Goal: Information Seeking & Learning: Learn about a topic

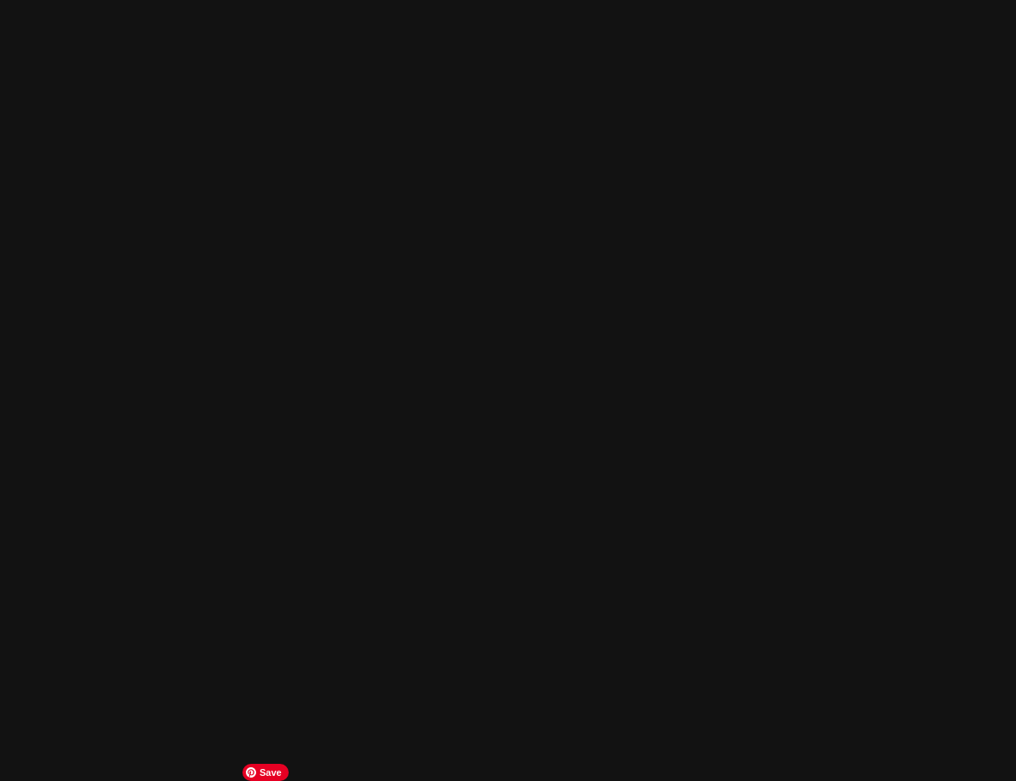
scroll to position [3256, 0]
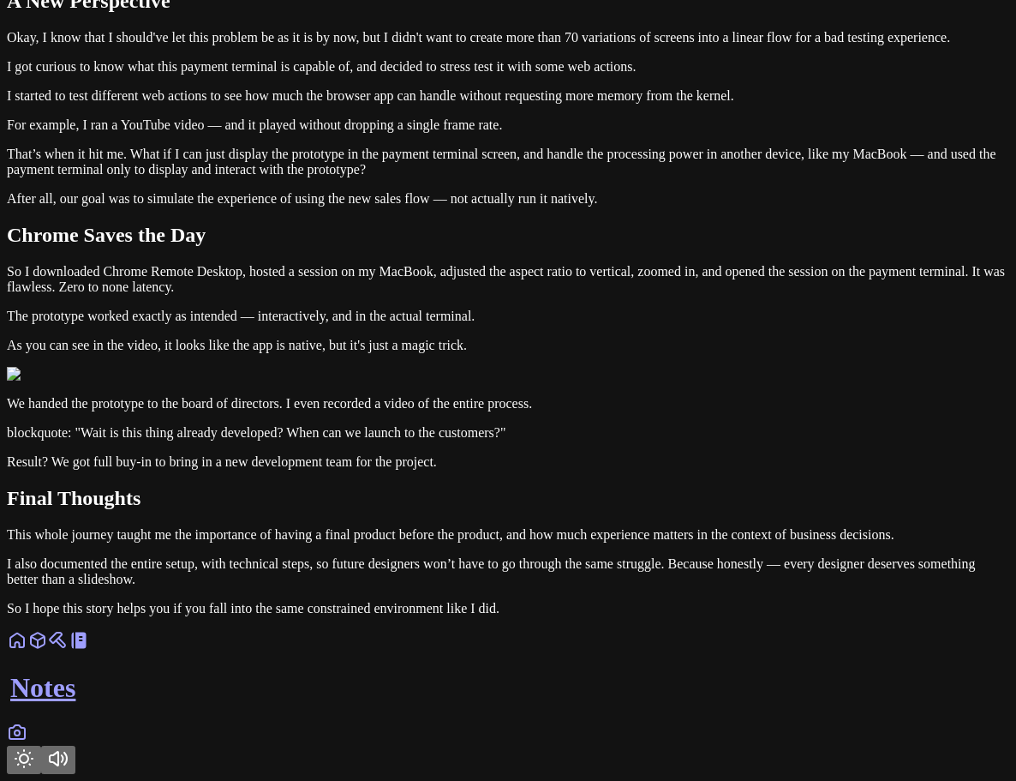
drag, startPoint x: 344, startPoint y: 506, endPoint x: 238, endPoint y: 489, distance: 107.5
drag, startPoint x: 326, startPoint y: 411, endPoint x: 188, endPoint y: 361, distance: 146.9
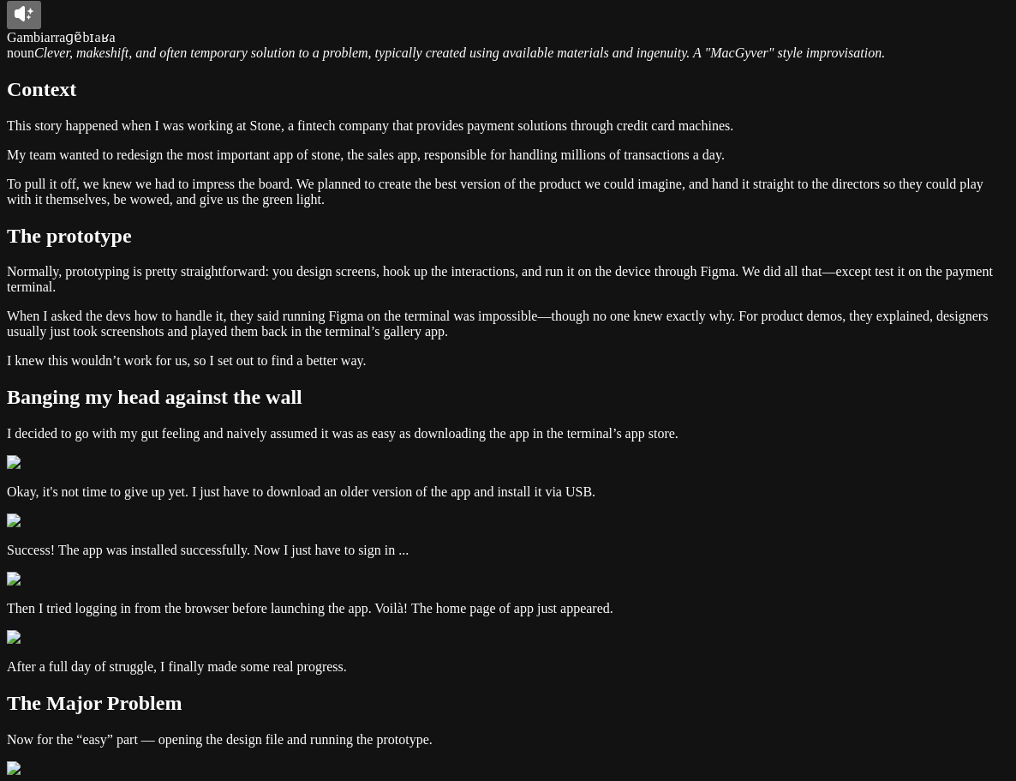
scroll to position [0, 0]
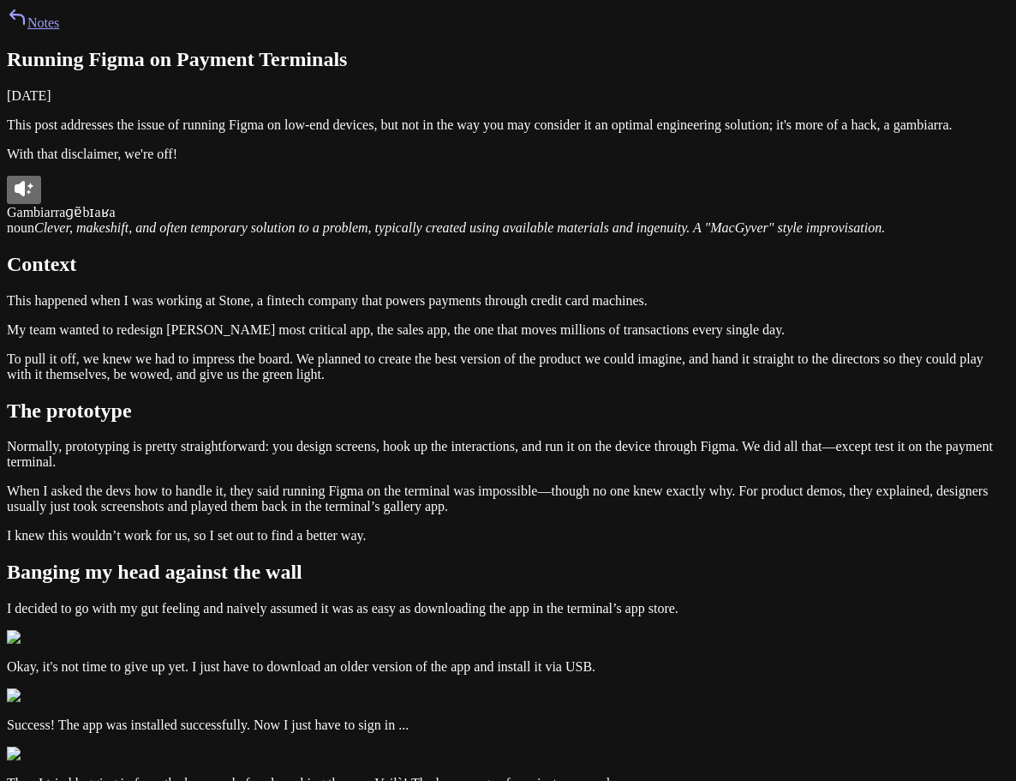
click at [618, 133] on p "This post addresses the issue of running Figma on low-end devices, but not in t…" at bounding box center [508, 124] width 1003 height 15
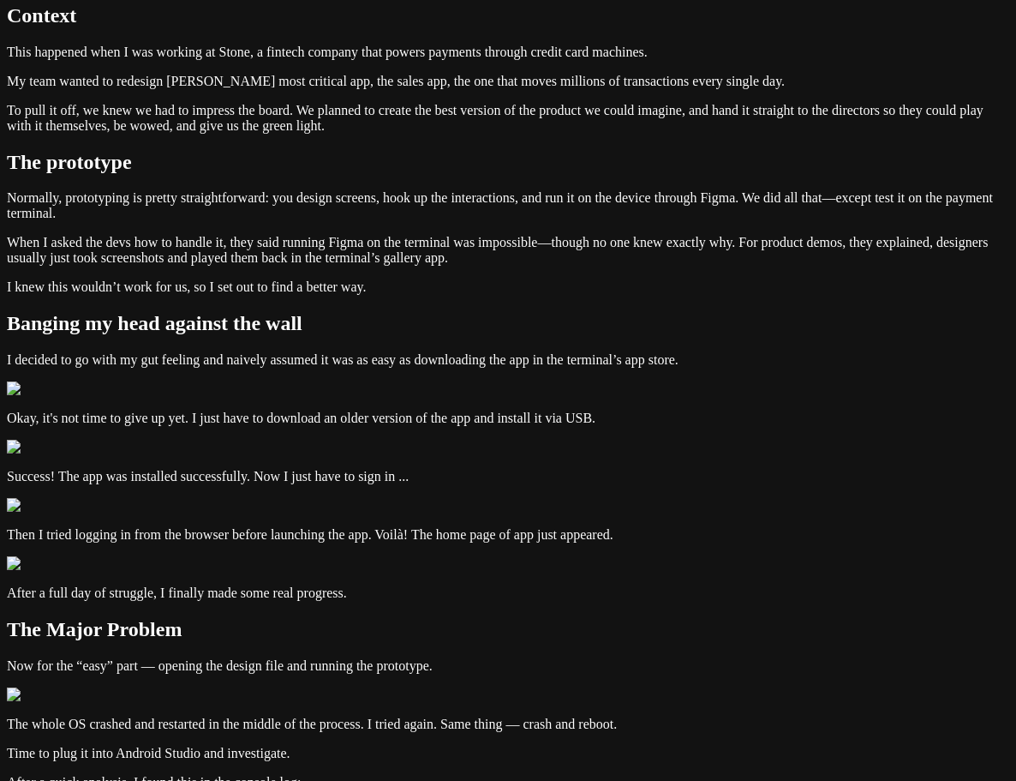
scroll to position [257, 0]
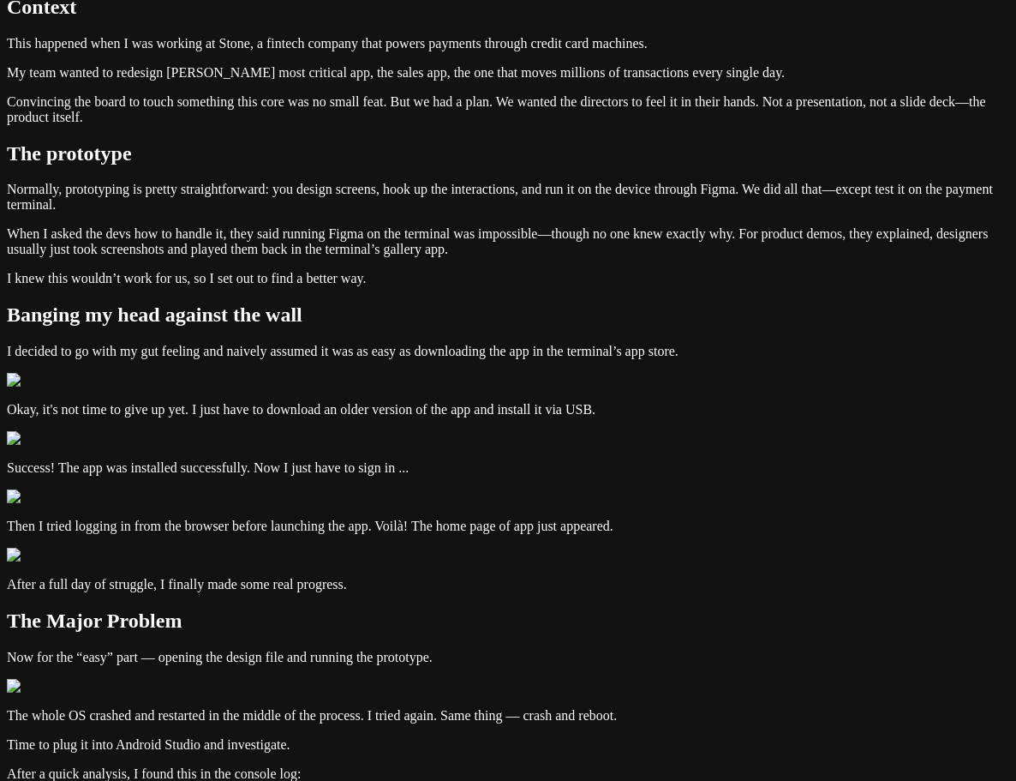
click at [505, 125] on p "Convincing the board to touch something this core was no small feat. But we had…" at bounding box center [508, 109] width 1003 height 31
drag, startPoint x: 502, startPoint y: 506, endPoint x: 526, endPoint y: 530, distance: 33.9
click at [526, 125] on p "Convincing the board to touch something this core was no small feat. But we had…" at bounding box center [508, 109] width 1003 height 31
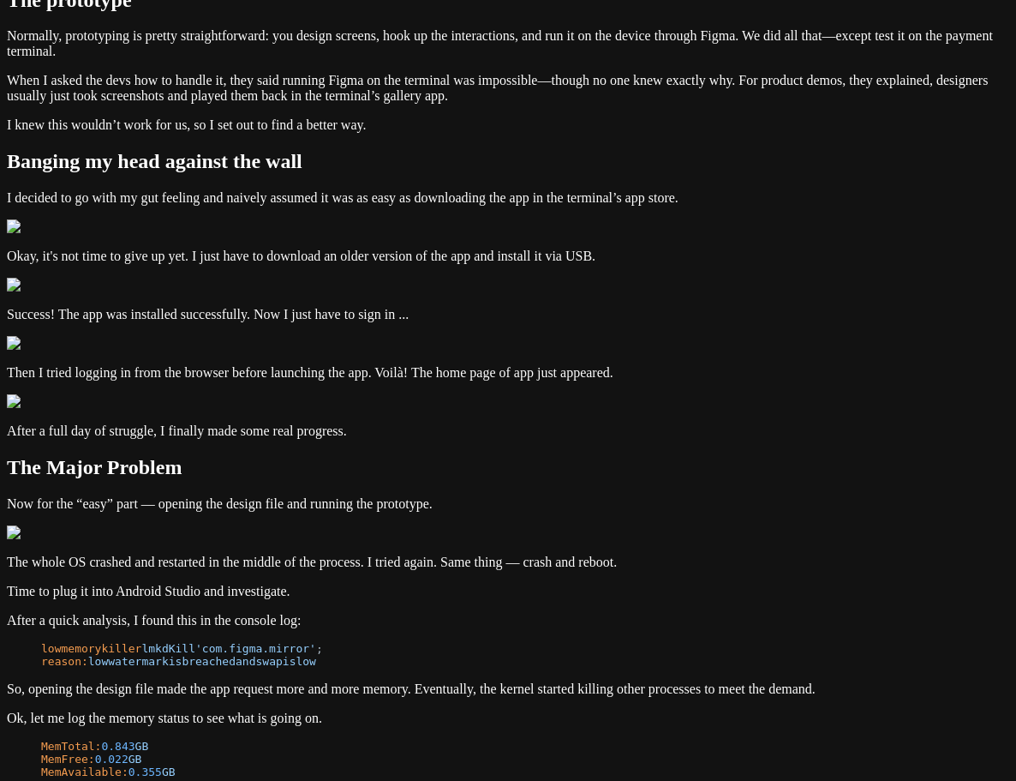
scroll to position [428, 0]
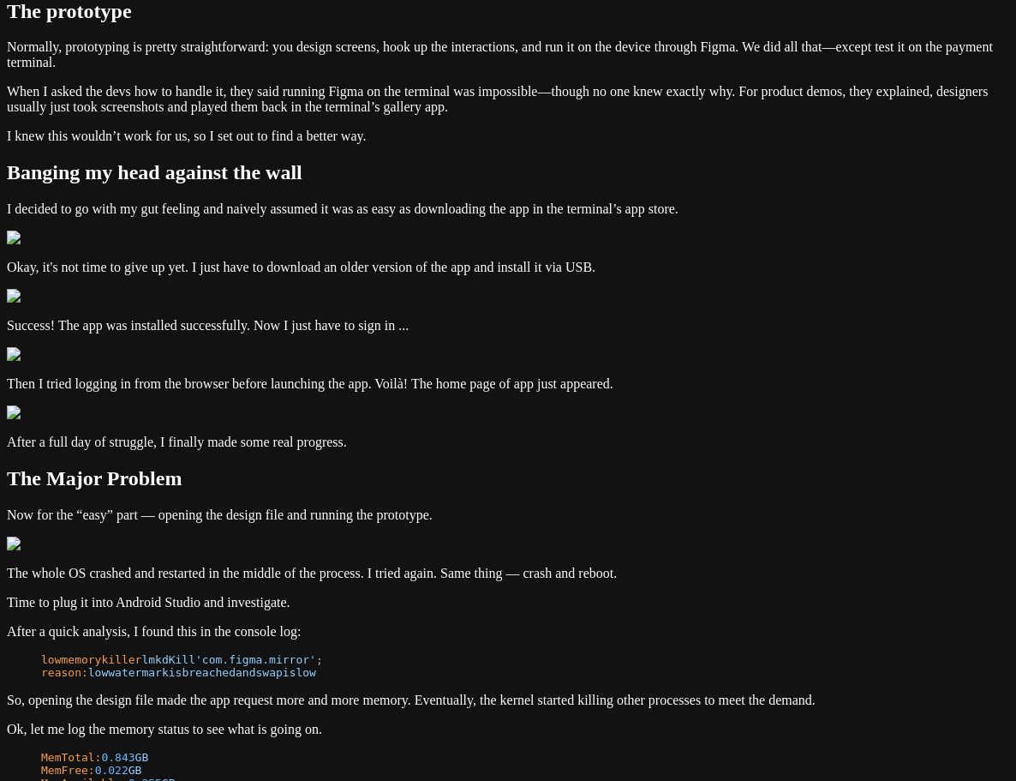
drag, startPoint x: 493, startPoint y: 332, endPoint x: 664, endPoint y: 363, distance: 174.1
click at [422, 370] on article "Running Figma on Payment Terminals [DATE] This post addresses the issue of runn…" at bounding box center [508, 570] width 1003 height 1901
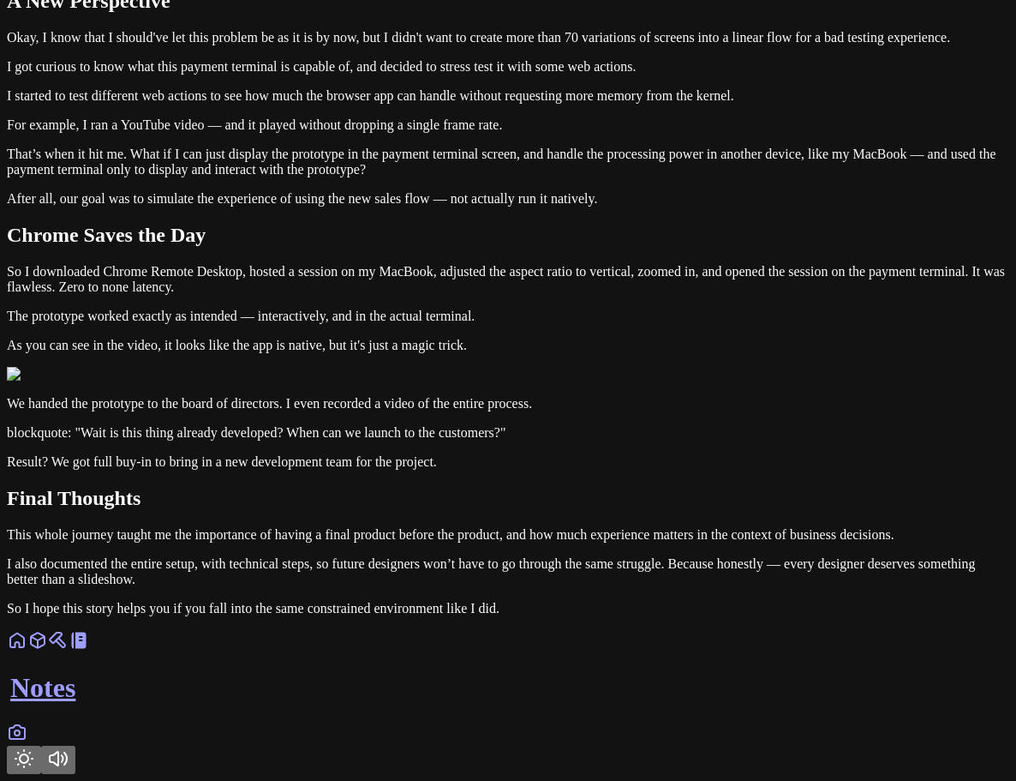
scroll to position [3599, 0]
drag, startPoint x: 339, startPoint y: 248, endPoint x: 232, endPoint y: 218, distance: 111.2
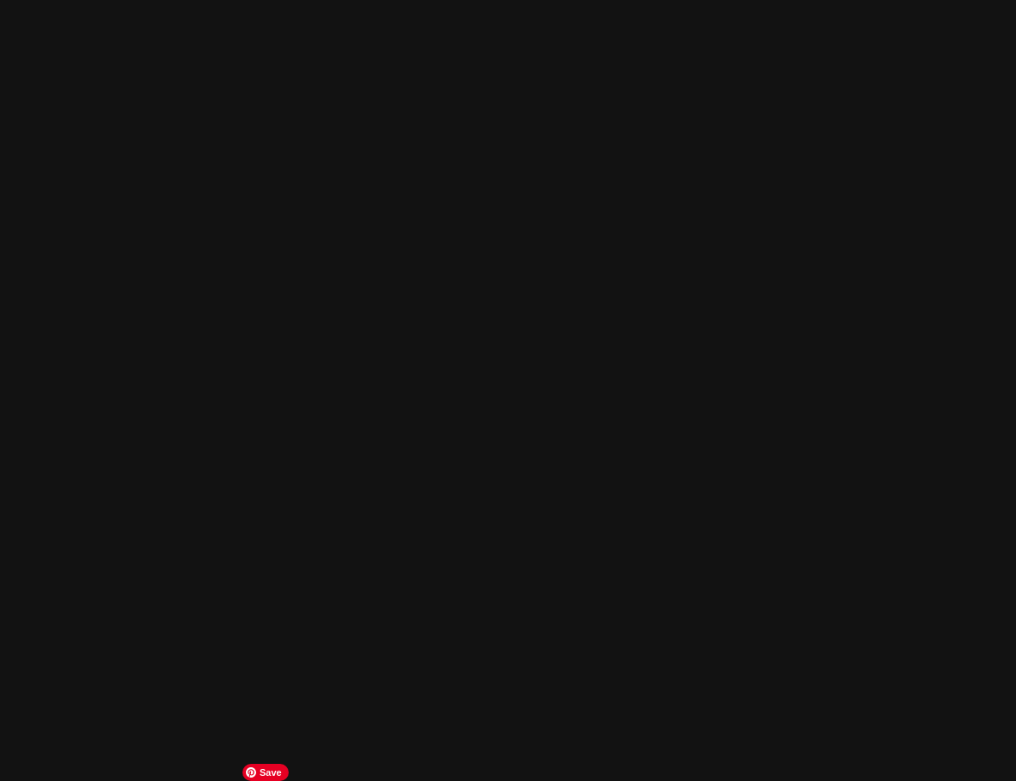
scroll to position [3256, 0]
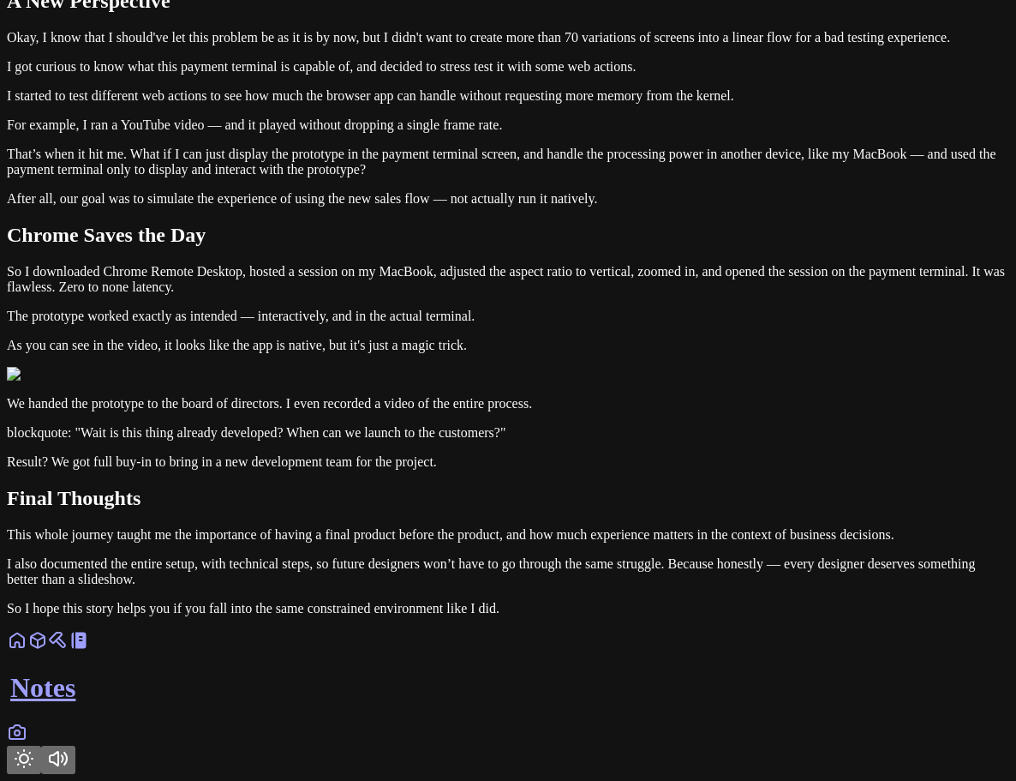
drag, startPoint x: 356, startPoint y: 587, endPoint x: 214, endPoint y: 554, distance: 145.1
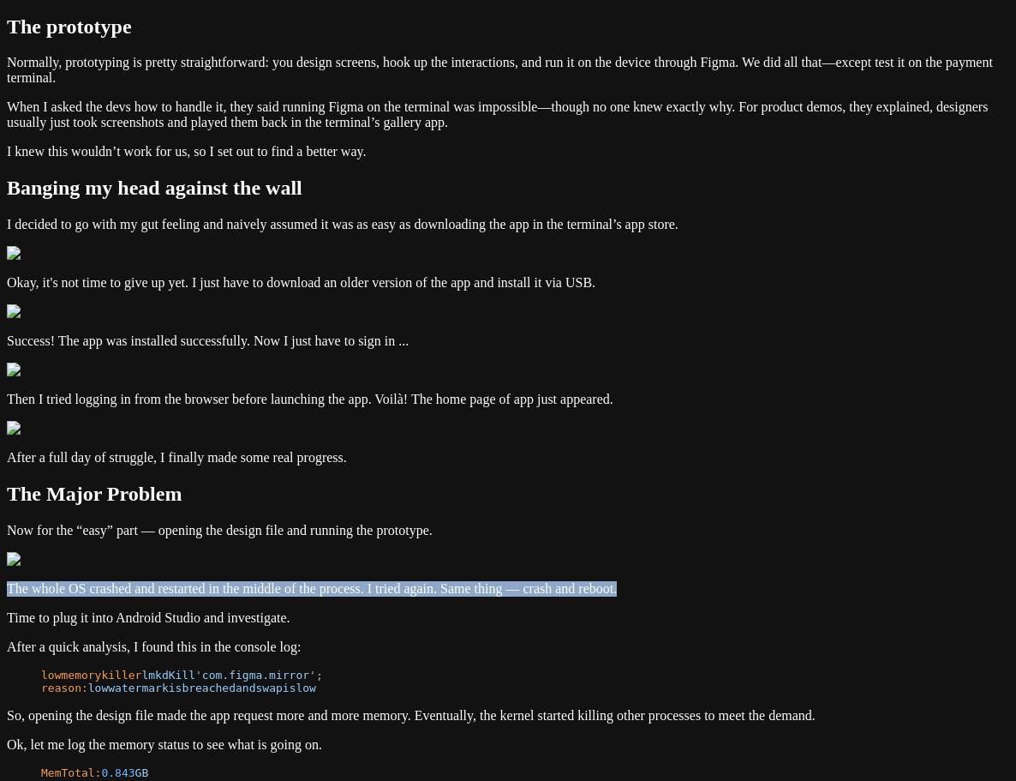
scroll to position [428, 0]
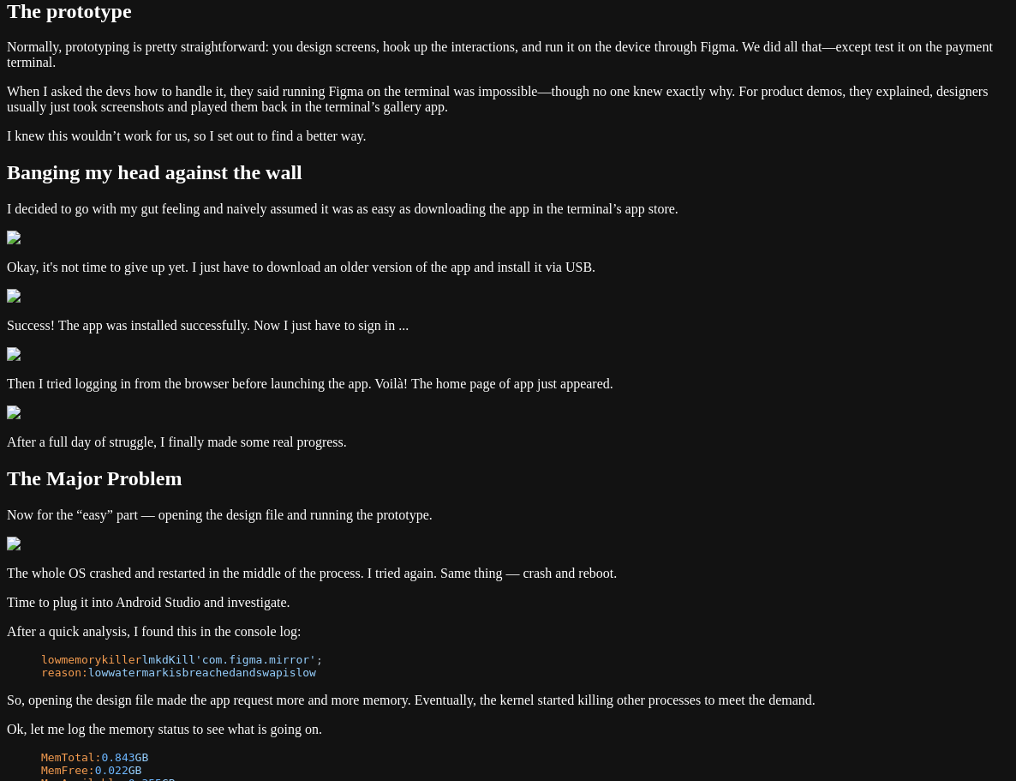
drag, startPoint x: 517, startPoint y: 266, endPoint x: 223, endPoint y: 249, distance: 294.4
click at [223, 249] on div "Notes Running Figma on Payment Terminals [DATE] This post addresses the issue o…" at bounding box center [508, 549] width 1003 height 1942
copy p "My team wanted to redesign [PERSON_NAME] most critical app, the sales app, the …"
drag, startPoint x: 456, startPoint y: 440, endPoint x: 189, endPoint y: 371, distance: 275.4
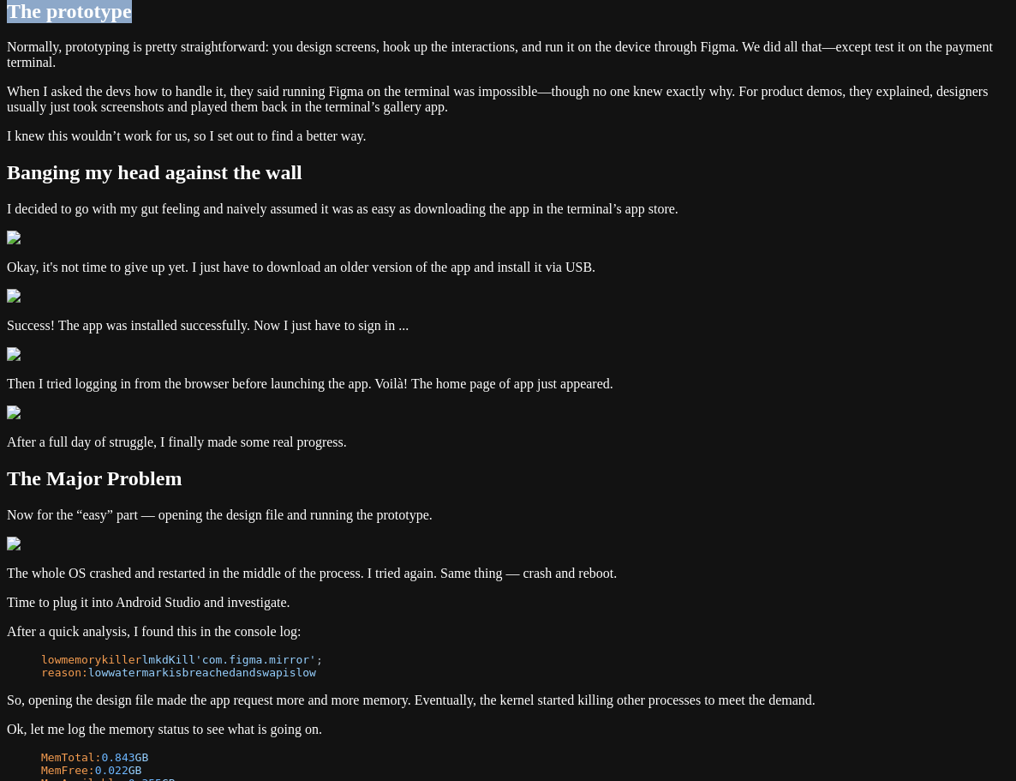
click at [189, 371] on div "Notes Running Figma on Payment Terminals [DATE] This post addresses the issue o…" at bounding box center [508, 549] width 1003 height 1942
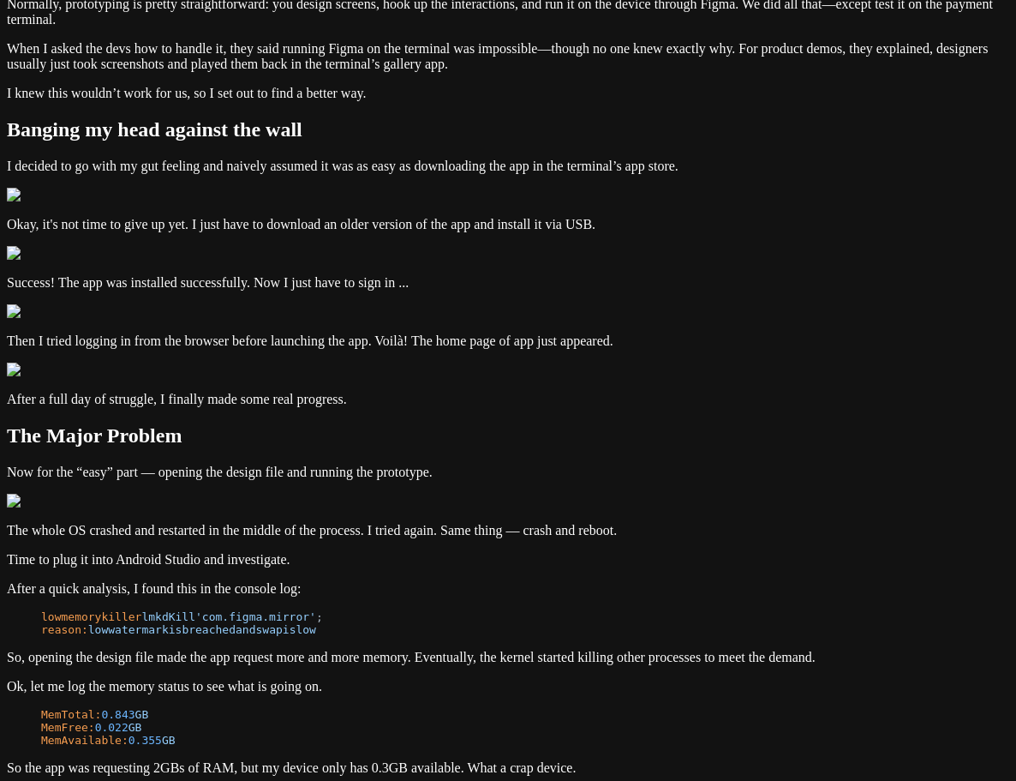
scroll to position [600, 0]
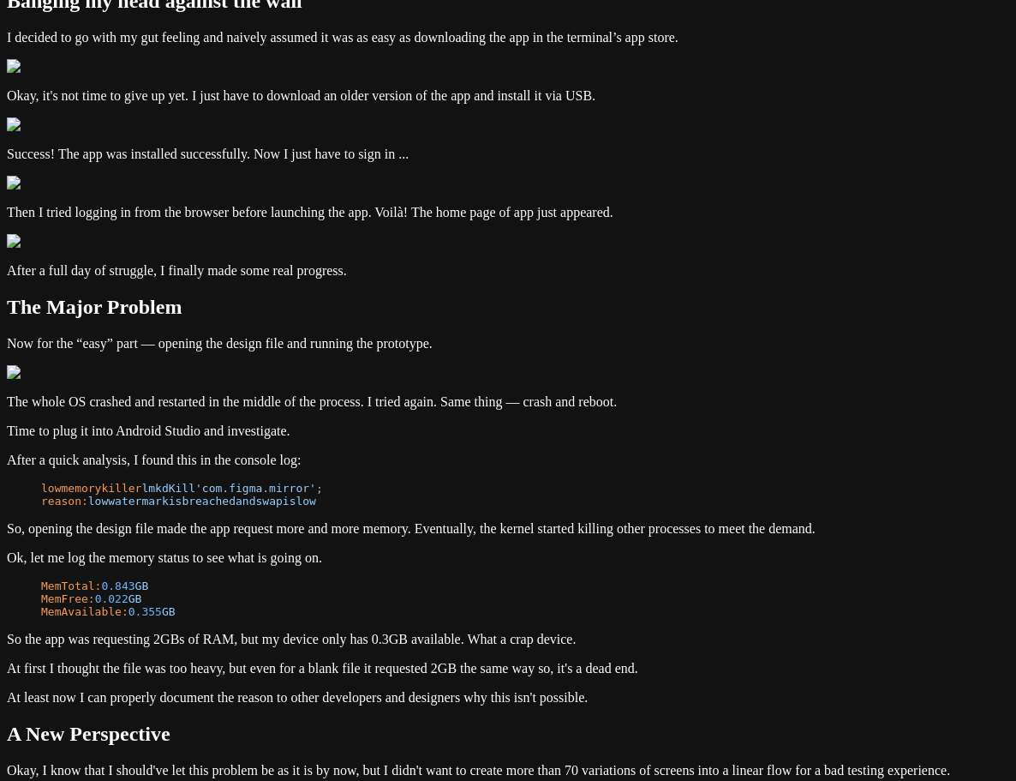
drag, startPoint x: 466, startPoint y: 259, endPoint x: 320, endPoint y: 237, distance: 148.2
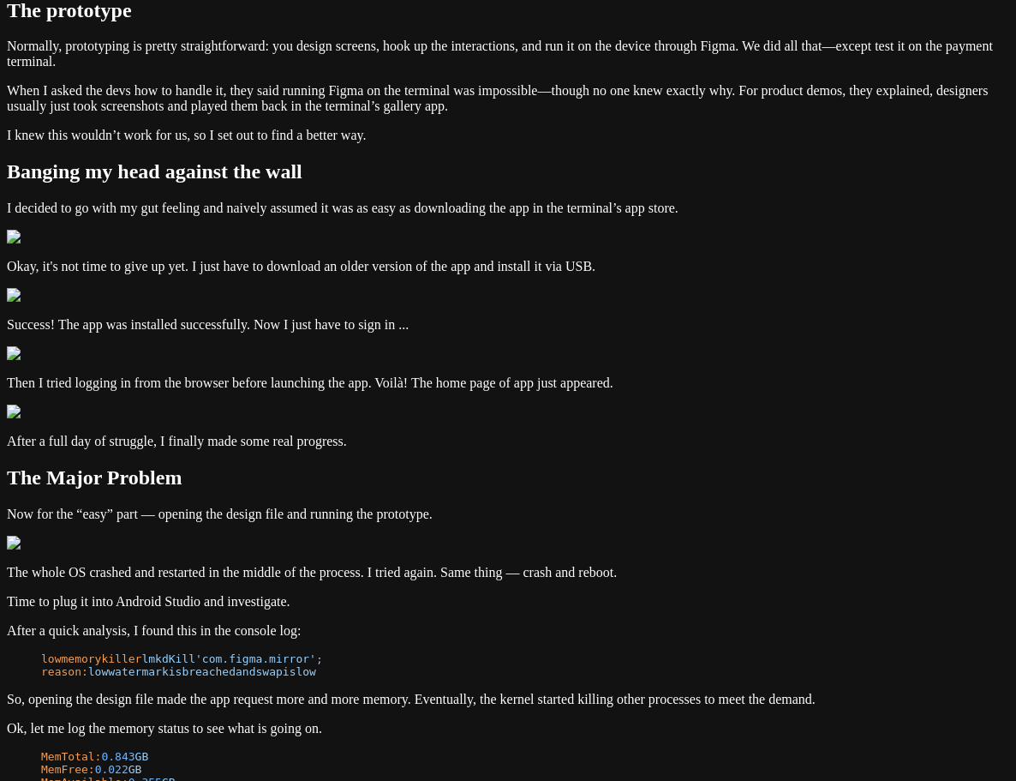
scroll to position [428, 0]
drag, startPoint x: 524, startPoint y: 375, endPoint x: 749, endPoint y: 376, distance: 224.5
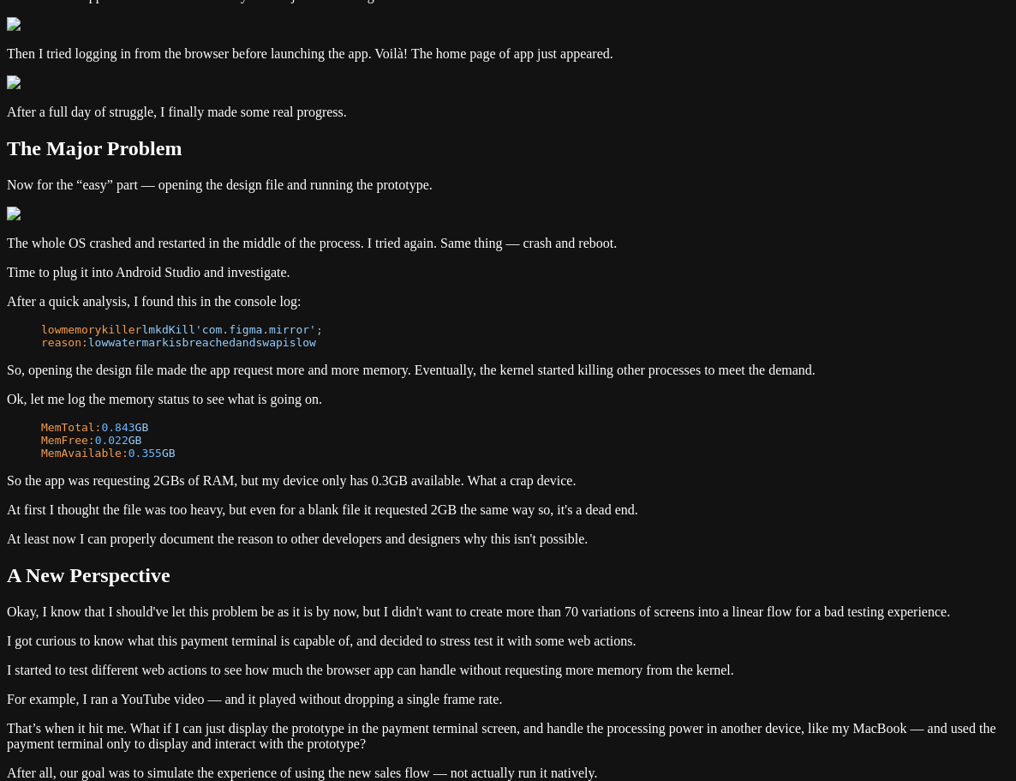
scroll to position [857, 0]
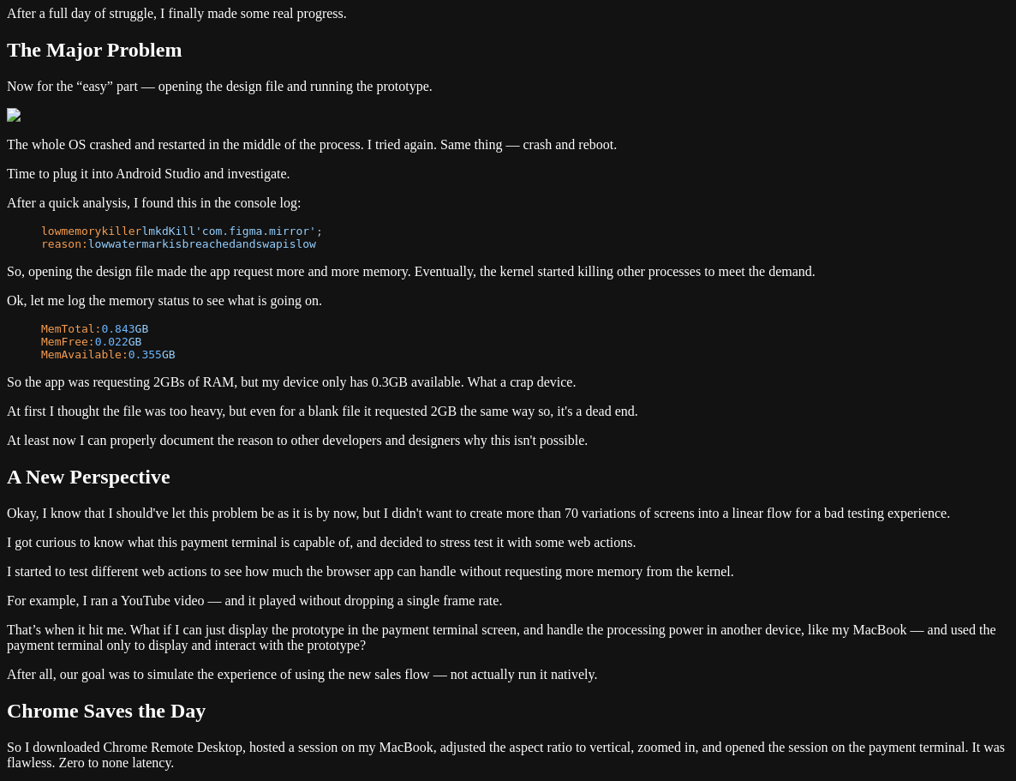
drag, startPoint x: 420, startPoint y: 158, endPoint x: 216, endPoint y: 116, distance: 208.2
click at [216, 116] on div "Notes Running Figma on Payment Terminals [DATE] This post addresses the issue o…" at bounding box center [508, 121] width 1003 height 1942
drag, startPoint x: 338, startPoint y: 159, endPoint x: 137, endPoint y: 67, distance: 220.5
click at [137, 67] on div "Notes Running Figma on Payment Terminals [DATE] This post addresses the issue o…" at bounding box center [508, 121] width 1003 height 1942
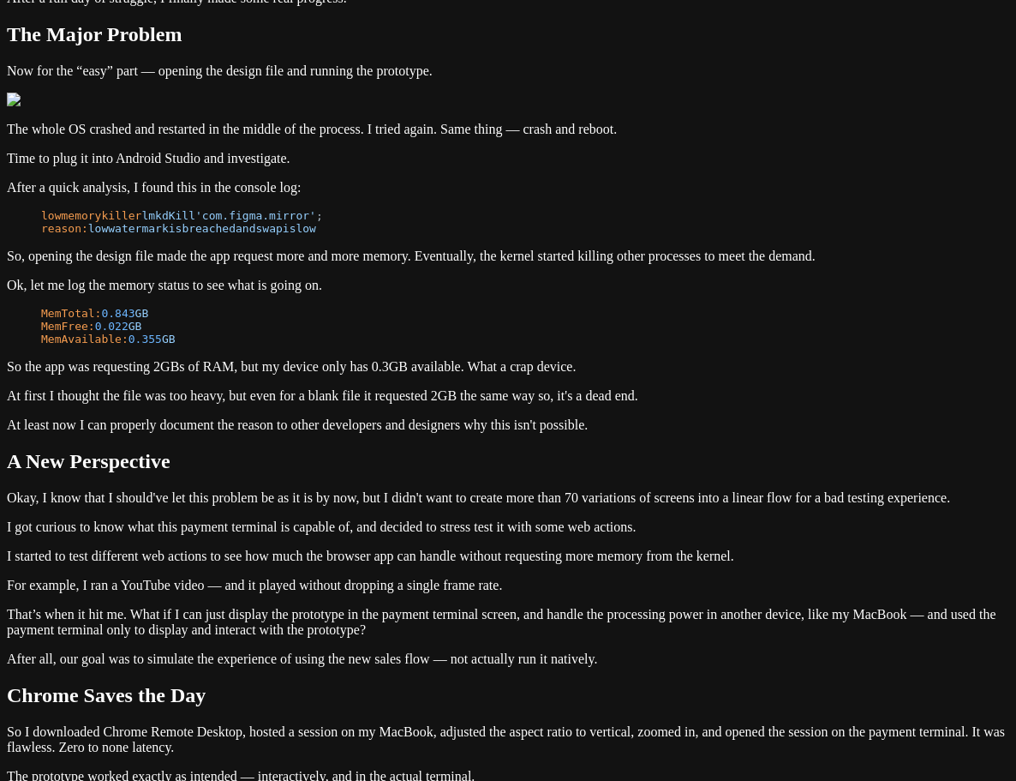
drag, startPoint x: 349, startPoint y: 131, endPoint x: 414, endPoint y: 132, distance: 65.1
click at [508, 156] on article "Running Figma on Payment Terminals [DATE] This post addresses the issue of runn…" at bounding box center [508, 133] width 1003 height 1885
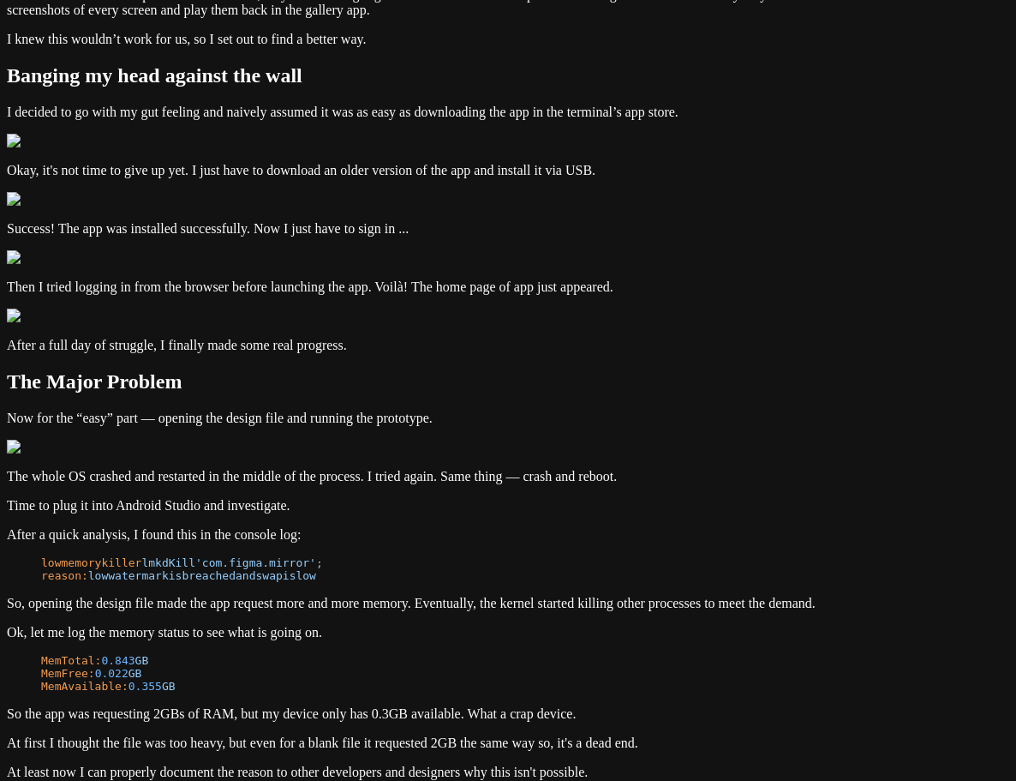
scroll to position [514, 0]
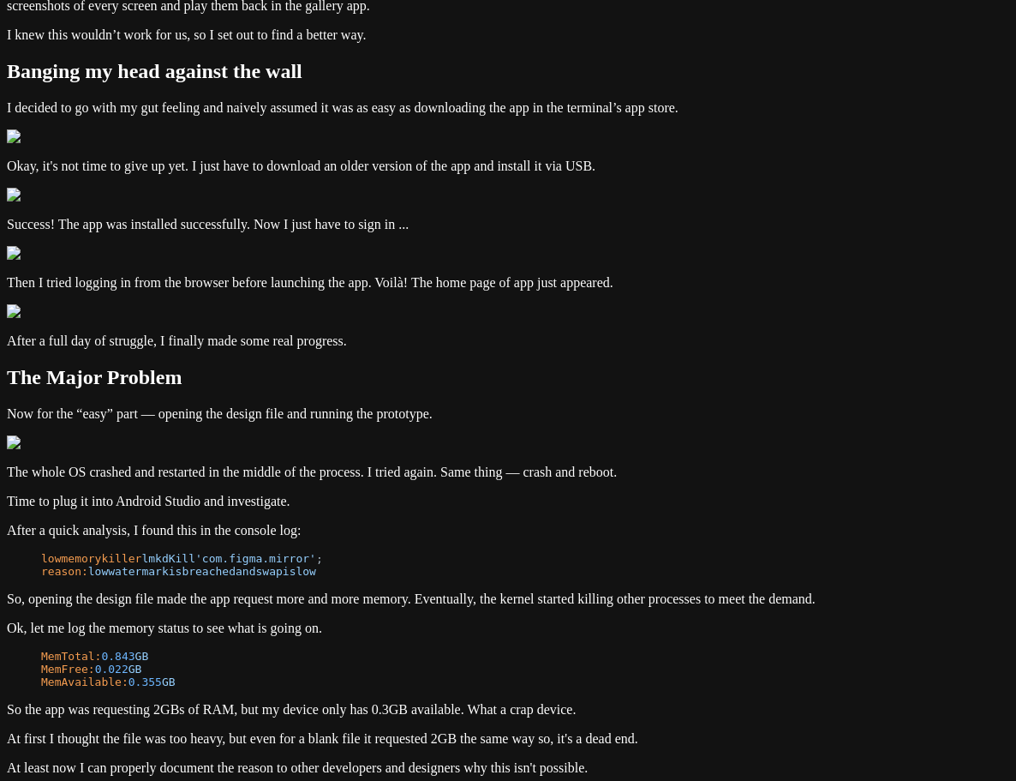
drag, startPoint x: 509, startPoint y: 345, endPoint x: 242, endPoint y: 295, distance: 272.1
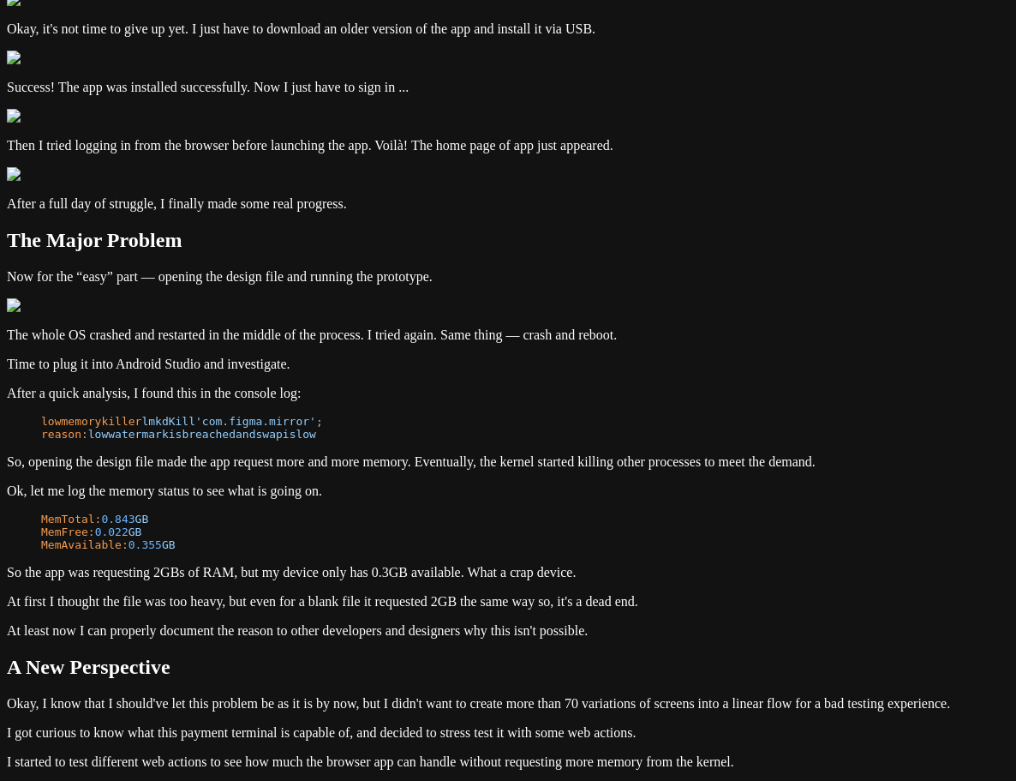
scroll to position [686, 0]
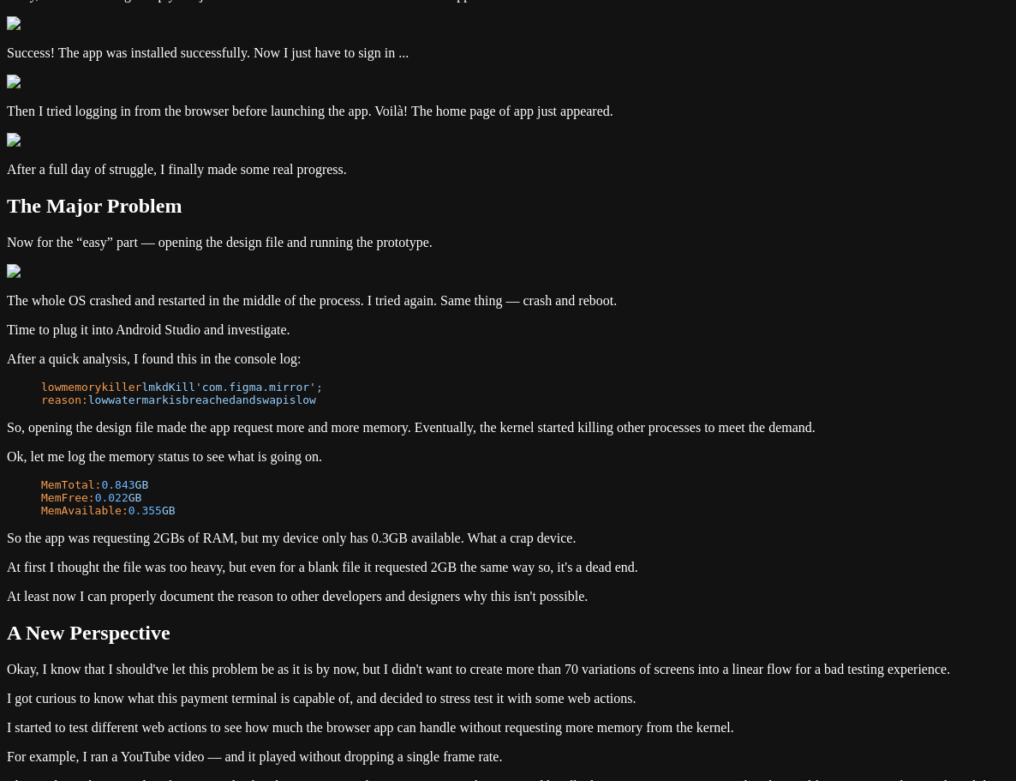
drag, startPoint x: 236, startPoint y: 344, endPoint x: 435, endPoint y: 354, distance: 199.9
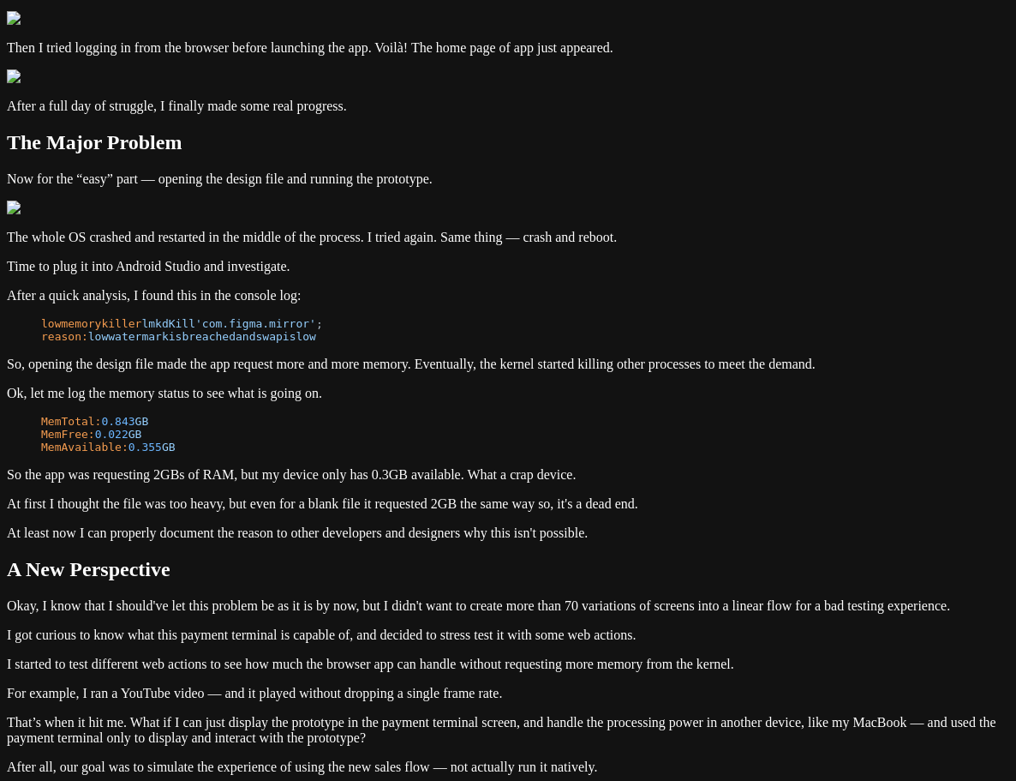
scroll to position [771, 0]
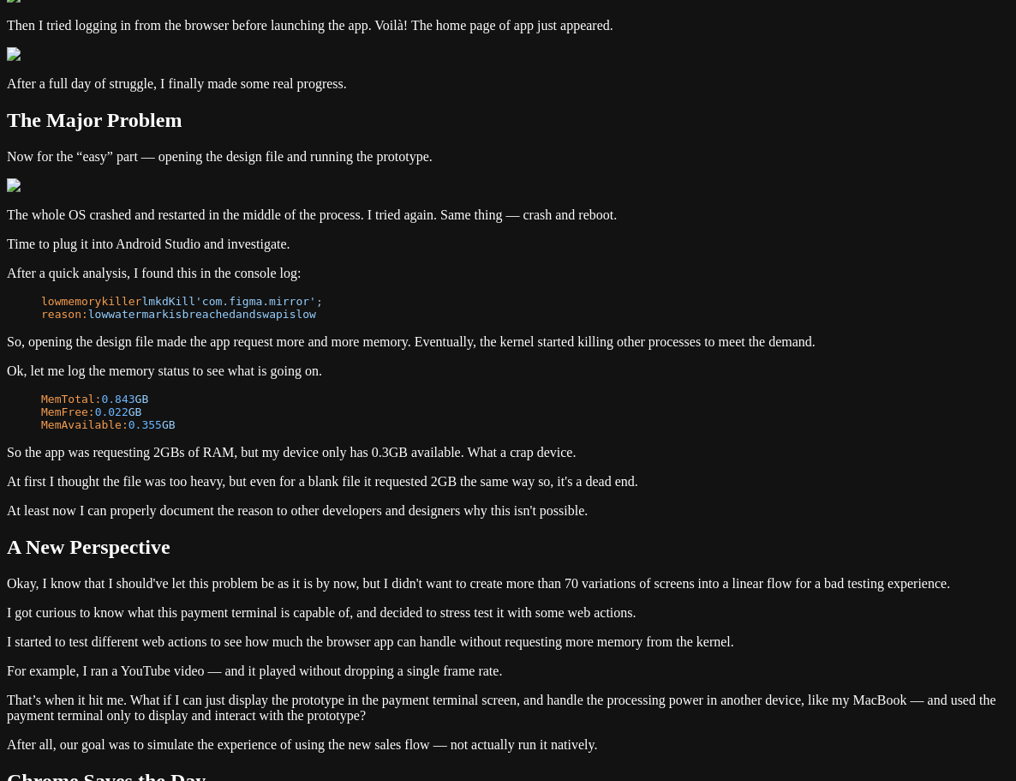
click at [553, 413] on article "Running Figma on Payment Terminals [DATE] This post addresses the issue of runn…" at bounding box center [508, 219] width 1003 height 1885
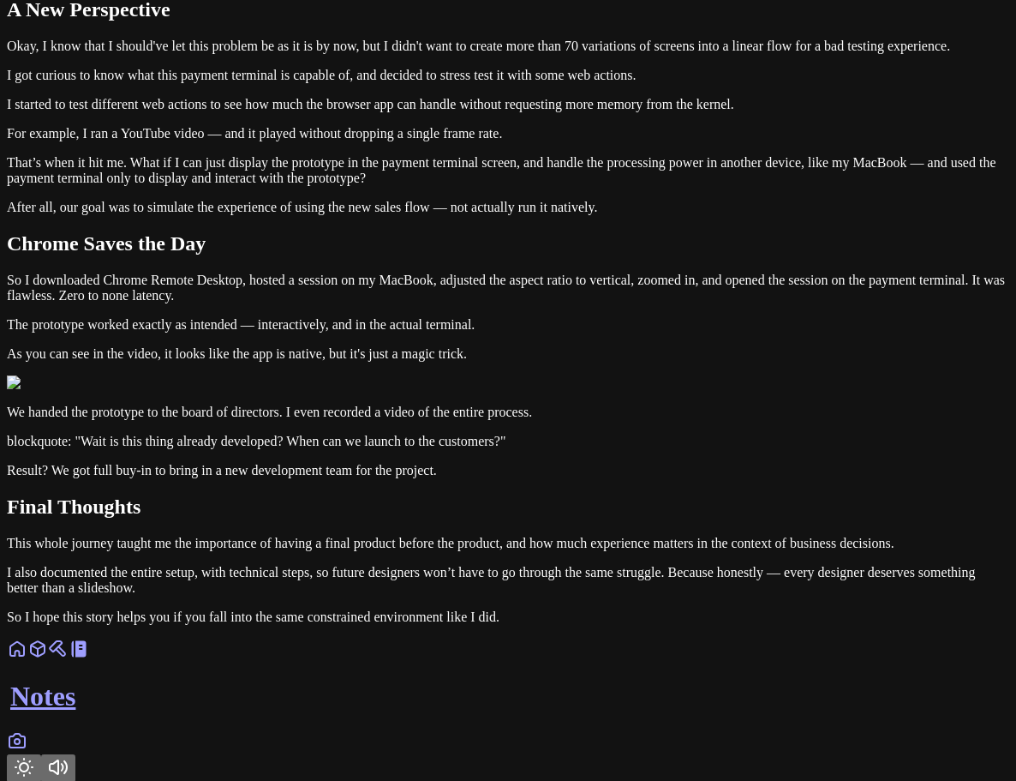
scroll to position [1457, 0]
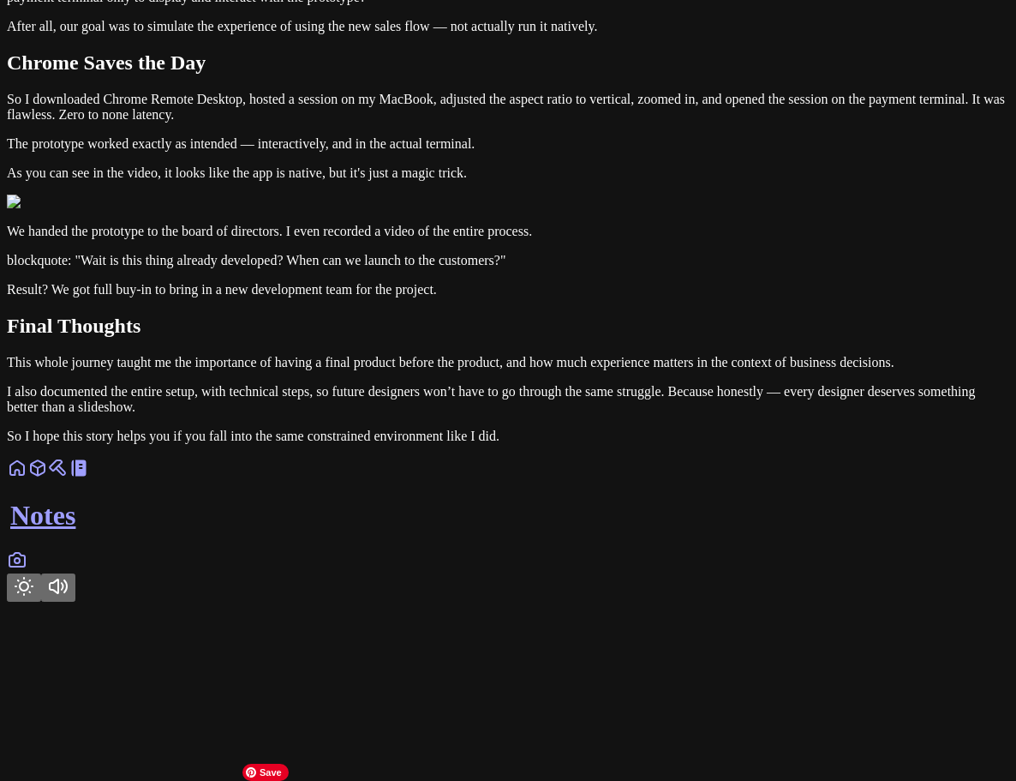
scroll to position [2228, 0]
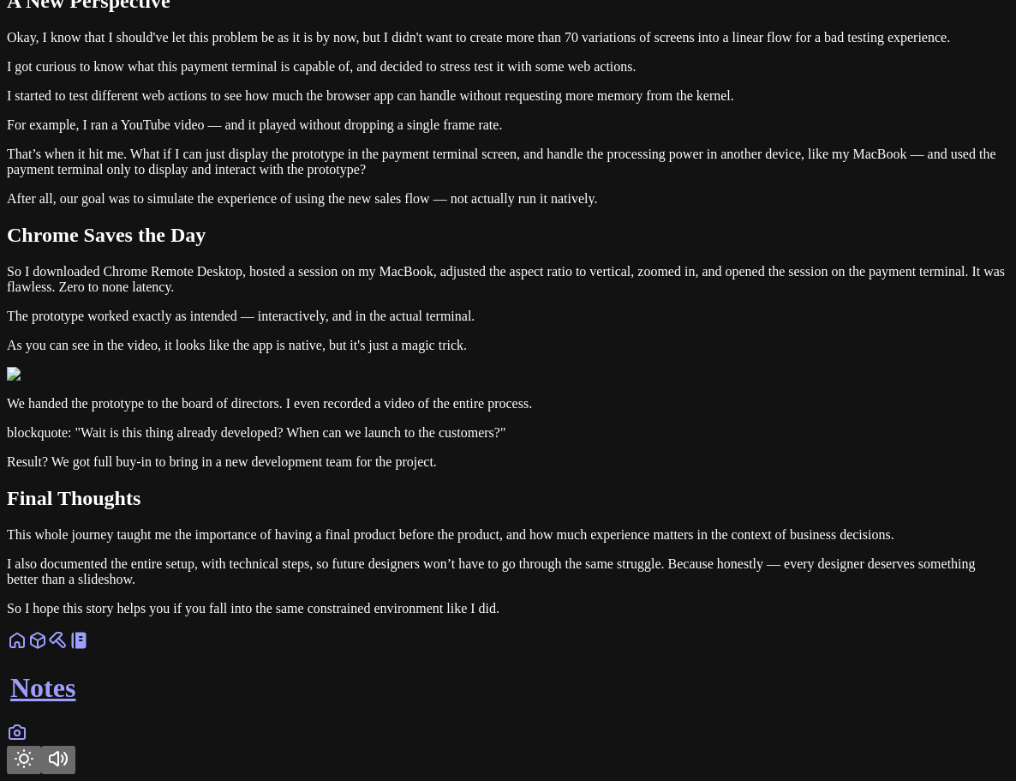
drag, startPoint x: 364, startPoint y: 488, endPoint x: 186, endPoint y: 436, distance: 185.7
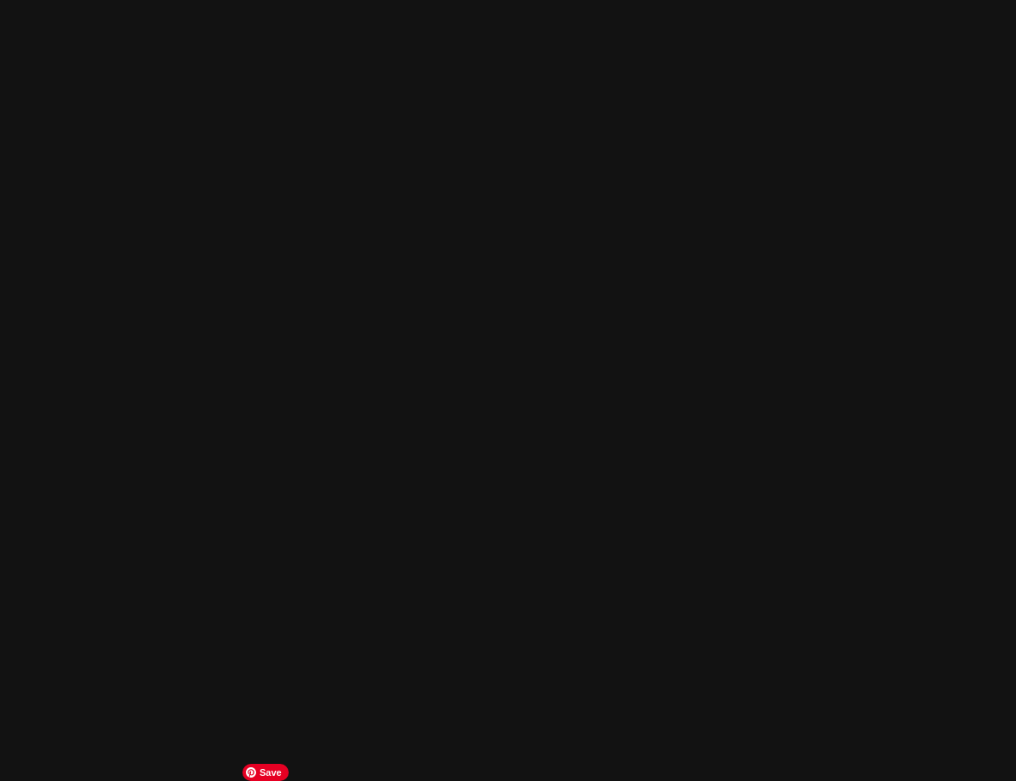
scroll to position [3513, 0]
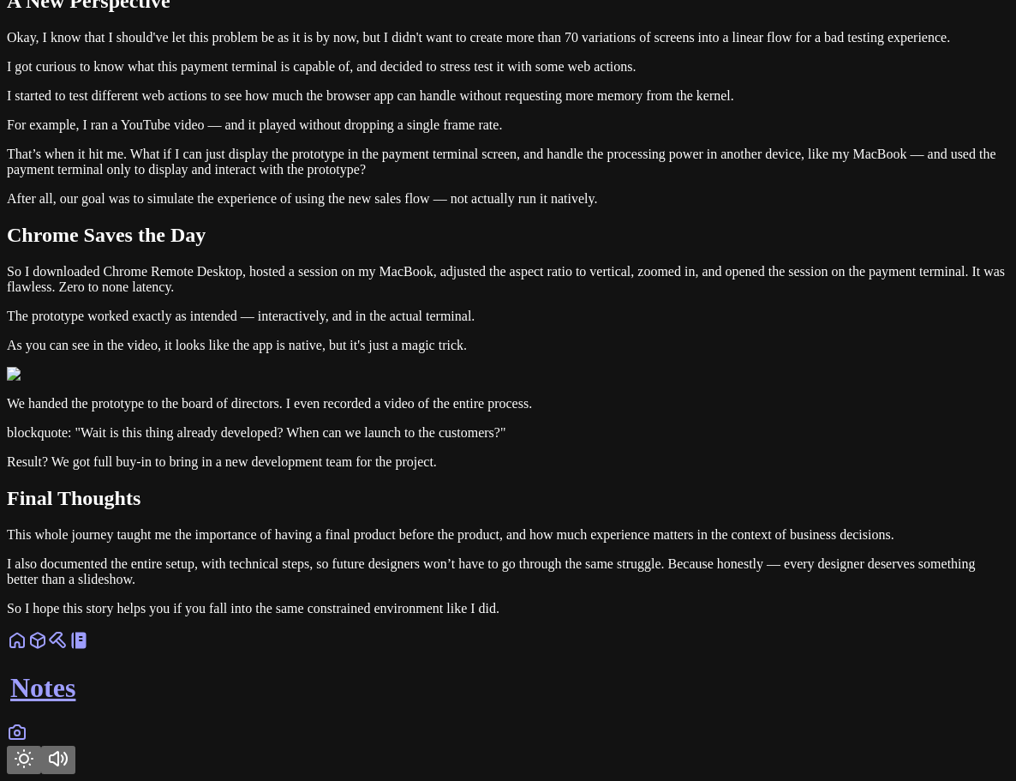
drag, startPoint x: 359, startPoint y: 267, endPoint x: 224, endPoint y: 243, distance: 137.5
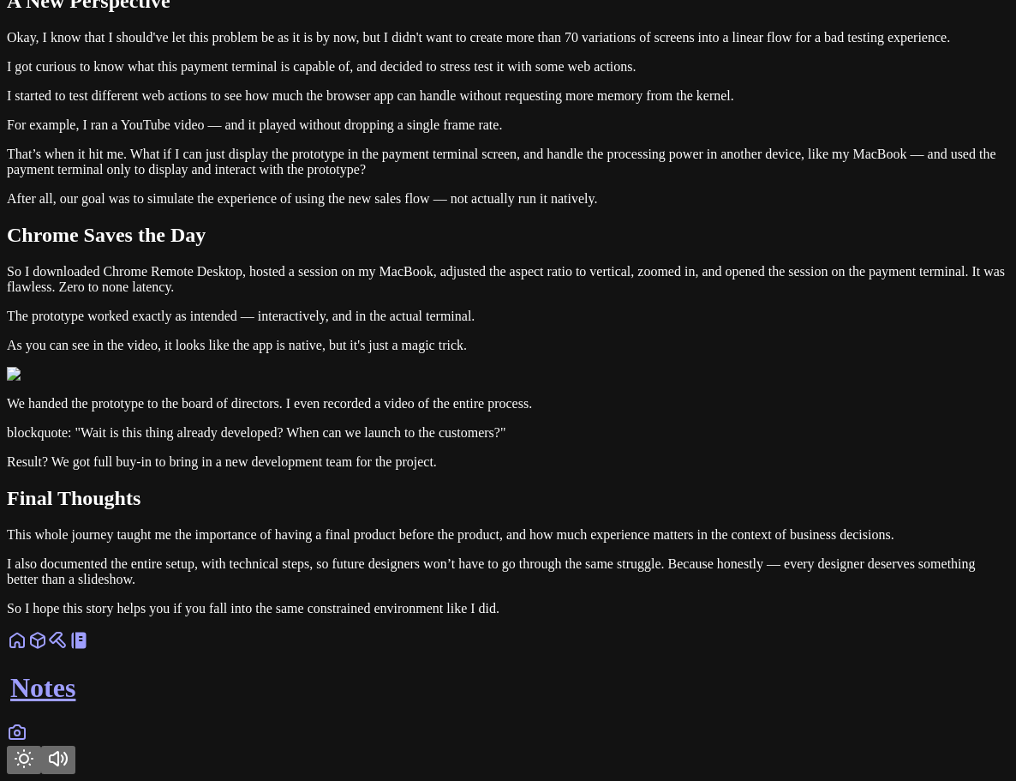
drag, startPoint x: 451, startPoint y: 478, endPoint x: 209, endPoint y: 443, distance: 244.2
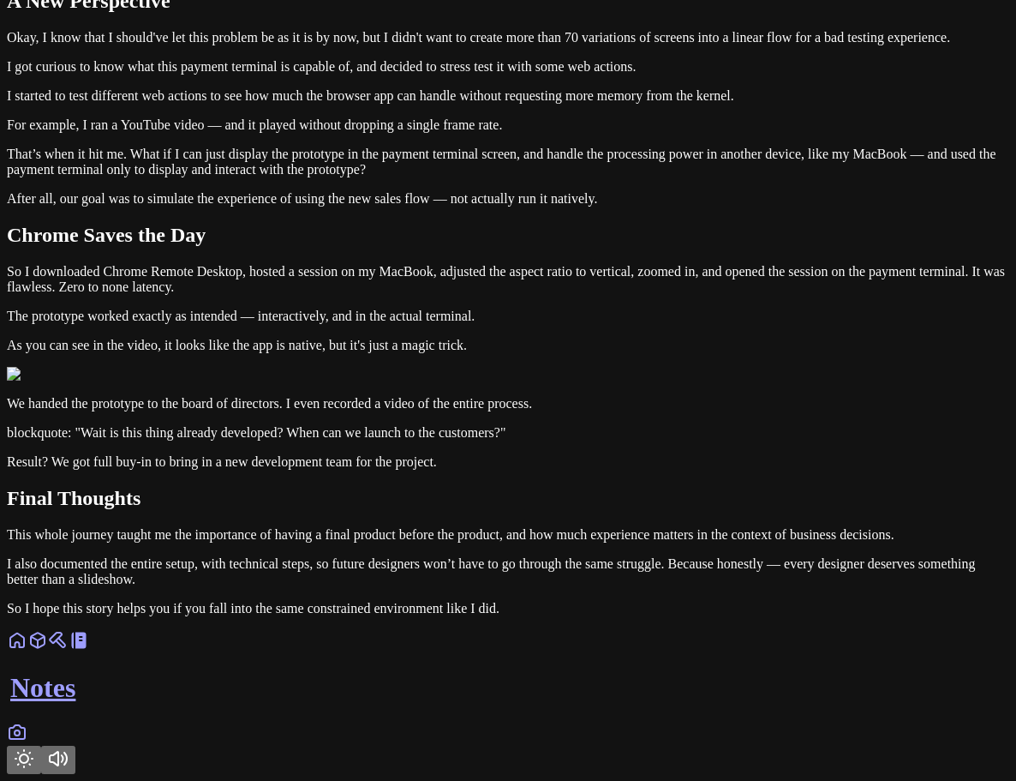
drag, startPoint x: 380, startPoint y: 470, endPoint x: 187, endPoint y: 434, distance: 197.1
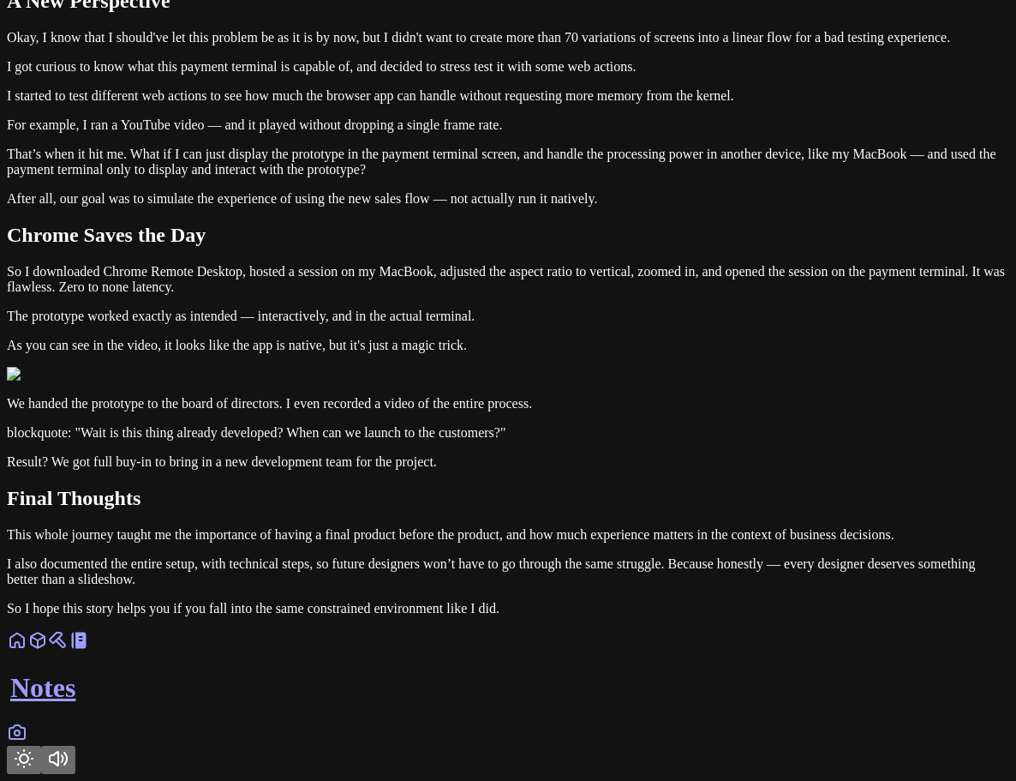
drag, startPoint x: 643, startPoint y: 261, endPoint x: 210, endPoint y: 237, distance: 433.4
drag, startPoint x: 564, startPoint y: 435, endPoint x: 205, endPoint y: 398, distance: 360.9
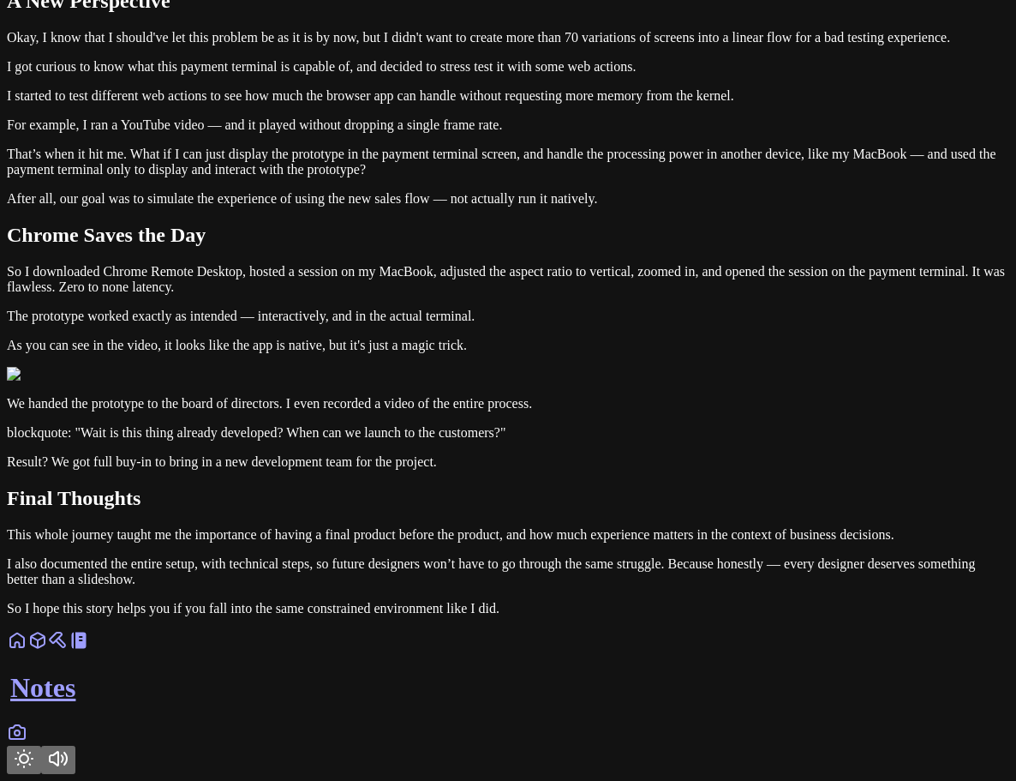
drag, startPoint x: 649, startPoint y: 356, endPoint x: 121, endPoint y: 365, distance: 527.9
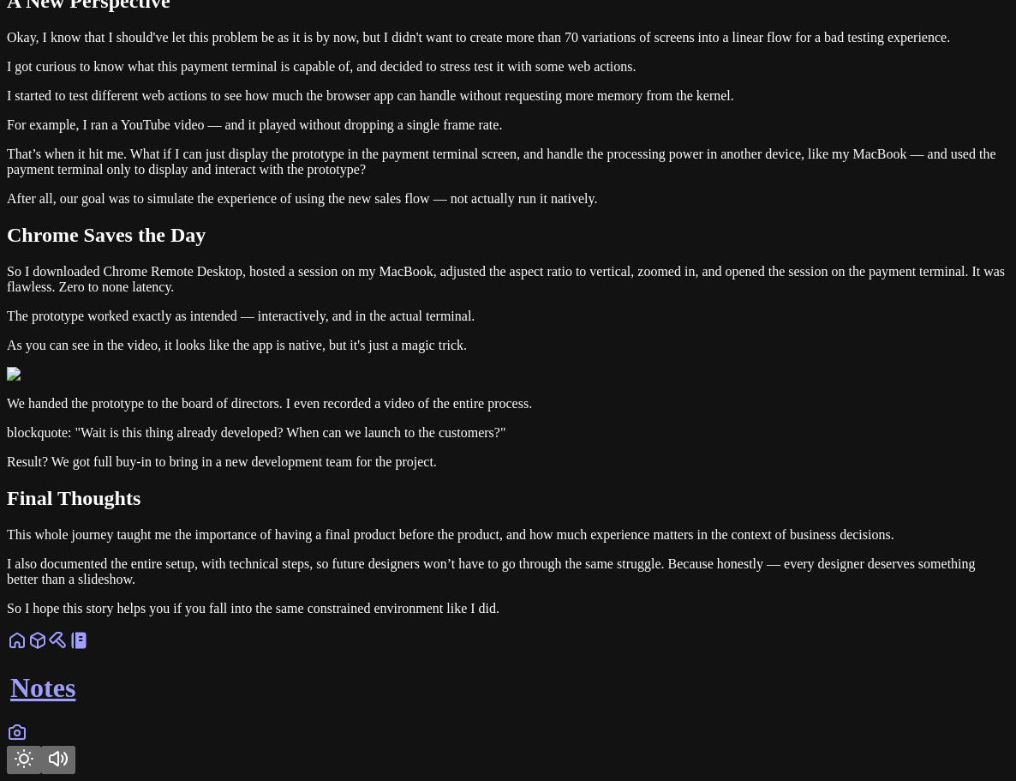
drag, startPoint x: 392, startPoint y: 428, endPoint x: 161, endPoint y: 392, distance: 233.3
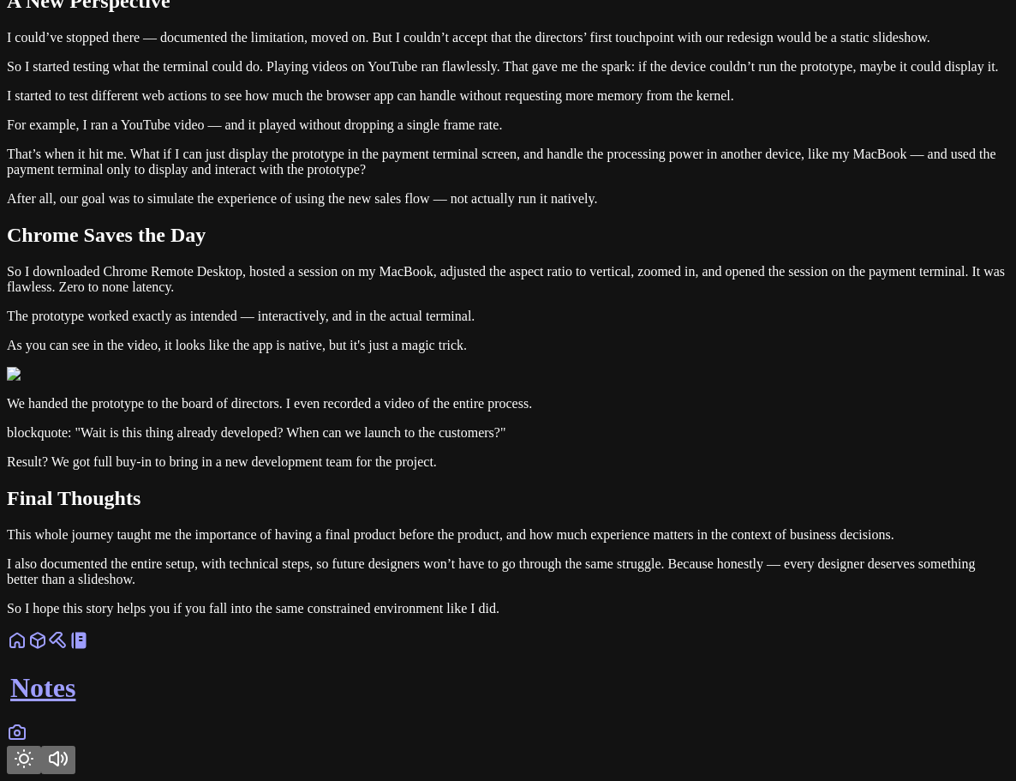
scroll to position [4175, 0]
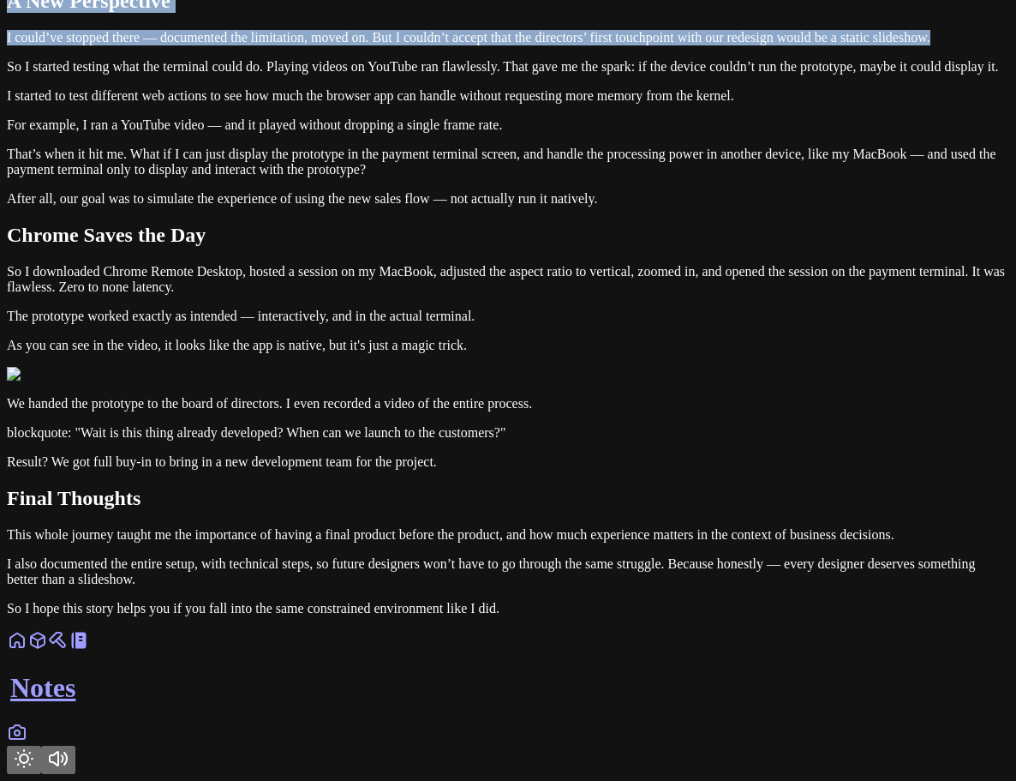
drag, startPoint x: 695, startPoint y: 292, endPoint x: 214, endPoint y: 207, distance: 488.3
drag, startPoint x: 208, startPoint y: 208, endPoint x: 722, endPoint y: 300, distance: 522.3
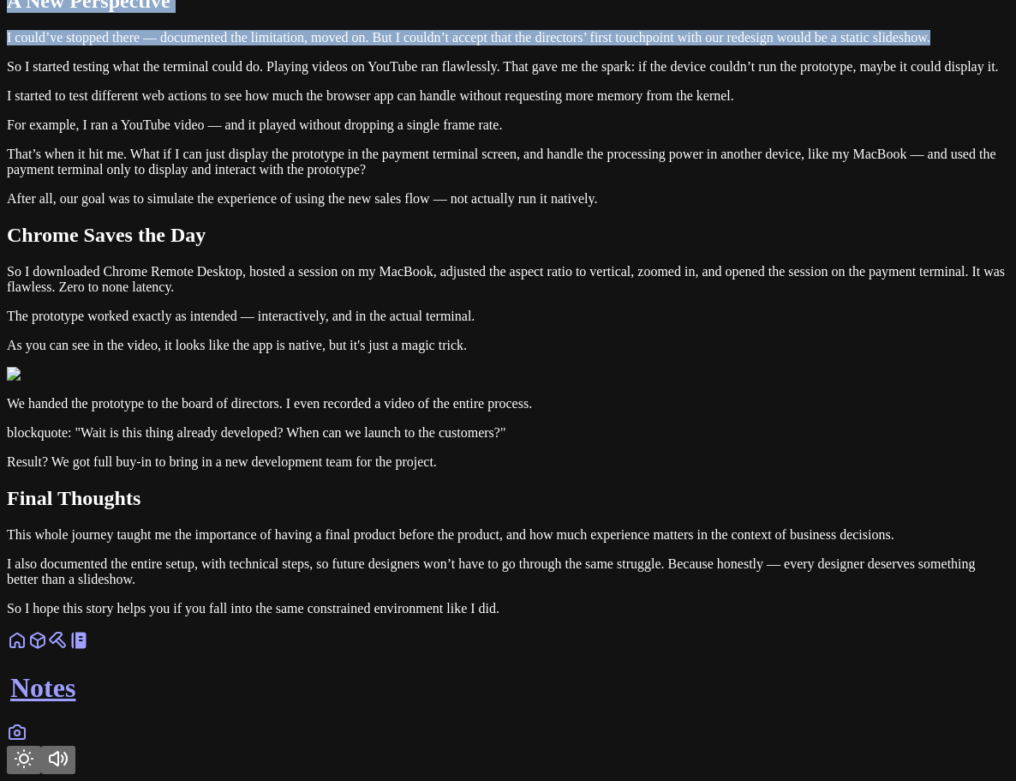
click at [729, 45] on p "I could’ve stopped there — documented the limitation, moved on. But I couldn’t …" at bounding box center [508, 37] width 1003 height 15
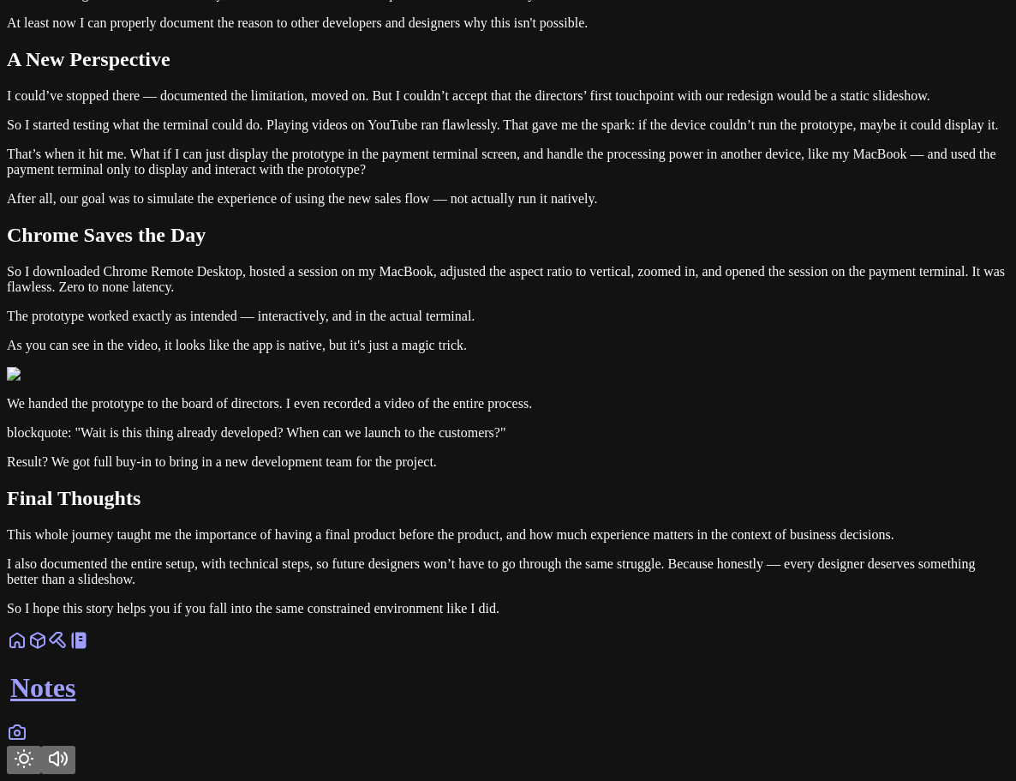
click at [453, 207] on p "After all, our goal was to simulate the experience of using the new sales flow …" at bounding box center [508, 198] width 1003 height 15
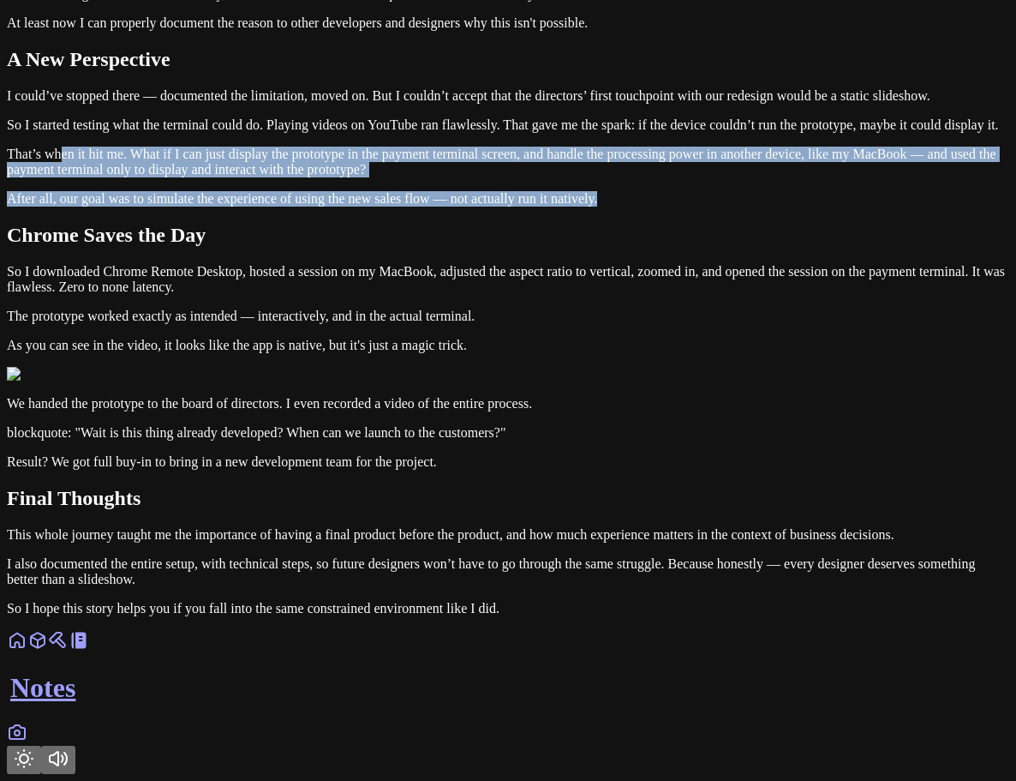
drag, startPoint x: 402, startPoint y: 510, endPoint x: 288, endPoint y: 401, distance: 157.6
click at [288, 177] on p "That’s when it hit me. What if I can just display the prototype in the payment …" at bounding box center [508, 162] width 1003 height 31
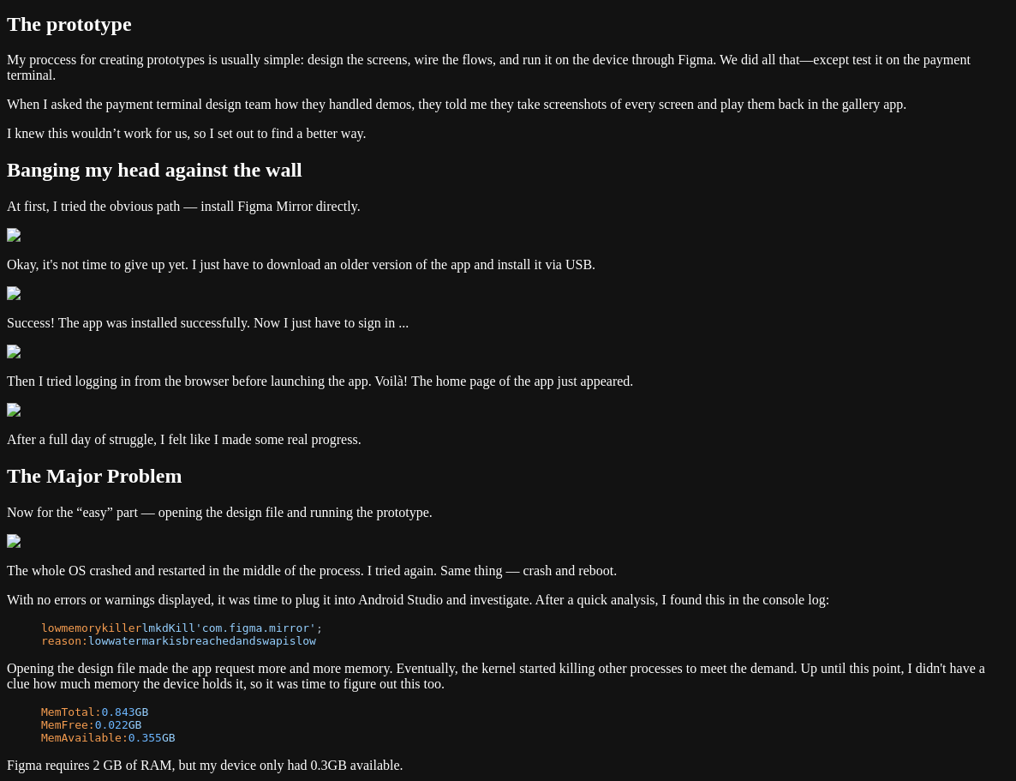
scroll to position [428, 0]
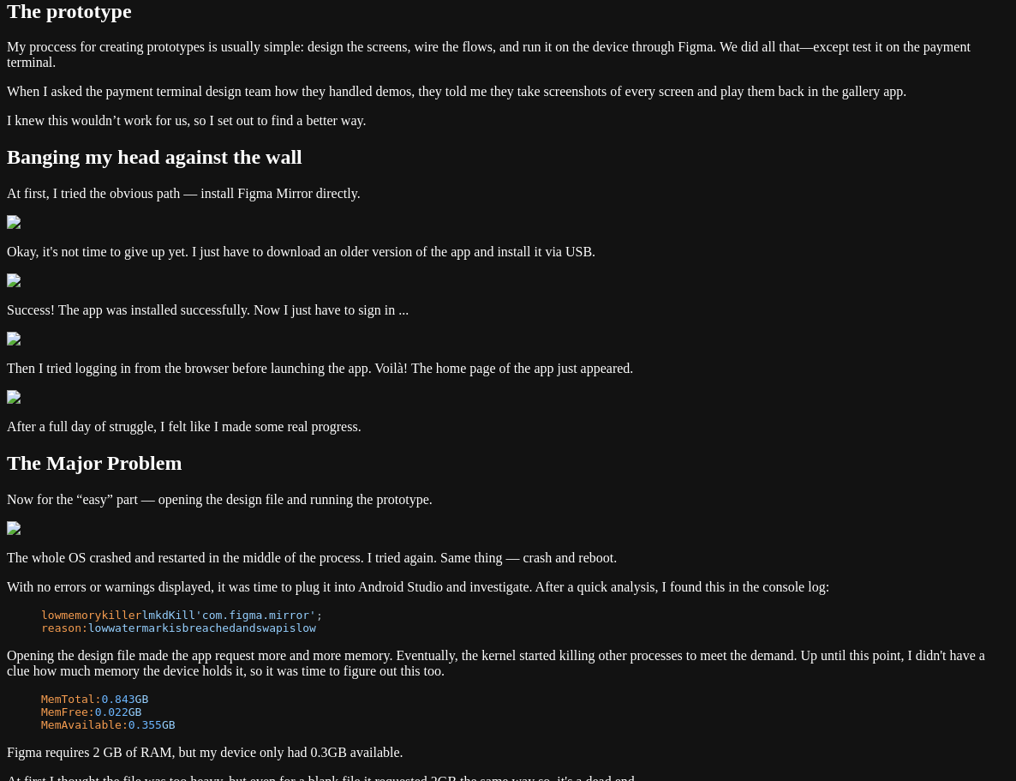
drag, startPoint x: 478, startPoint y: 283, endPoint x: 177, endPoint y: 245, distance: 303.1
drag, startPoint x: 159, startPoint y: 276, endPoint x: 455, endPoint y: 339, distance: 303.2
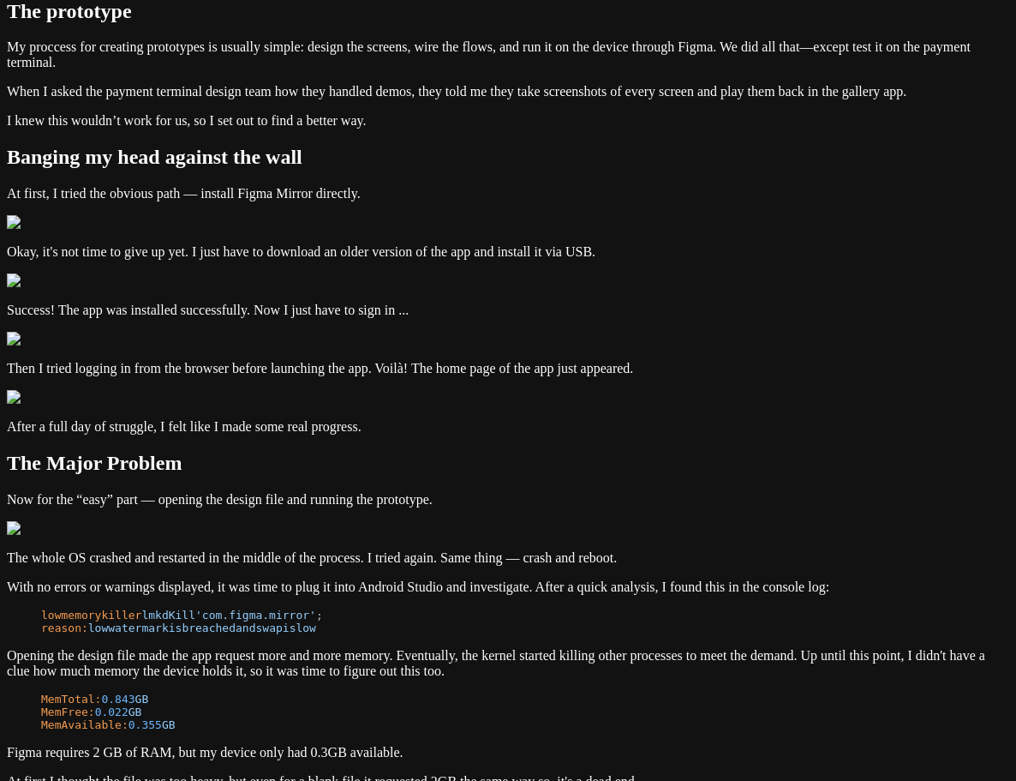
drag, startPoint x: 439, startPoint y: 328, endPoint x: 180, endPoint y: 320, distance: 258.9
drag, startPoint x: 209, startPoint y: 369, endPoint x: 318, endPoint y: 359, distance: 109.3
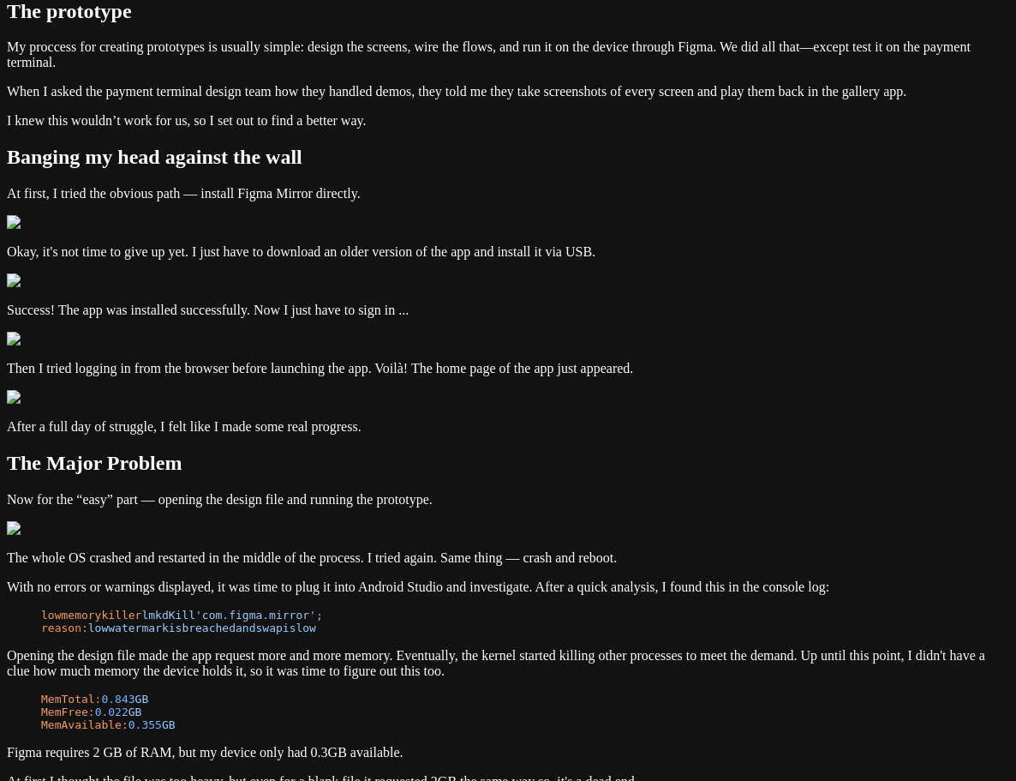
drag, startPoint x: 551, startPoint y: 419, endPoint x: 220, endPoint y: 181, distance: 407.6
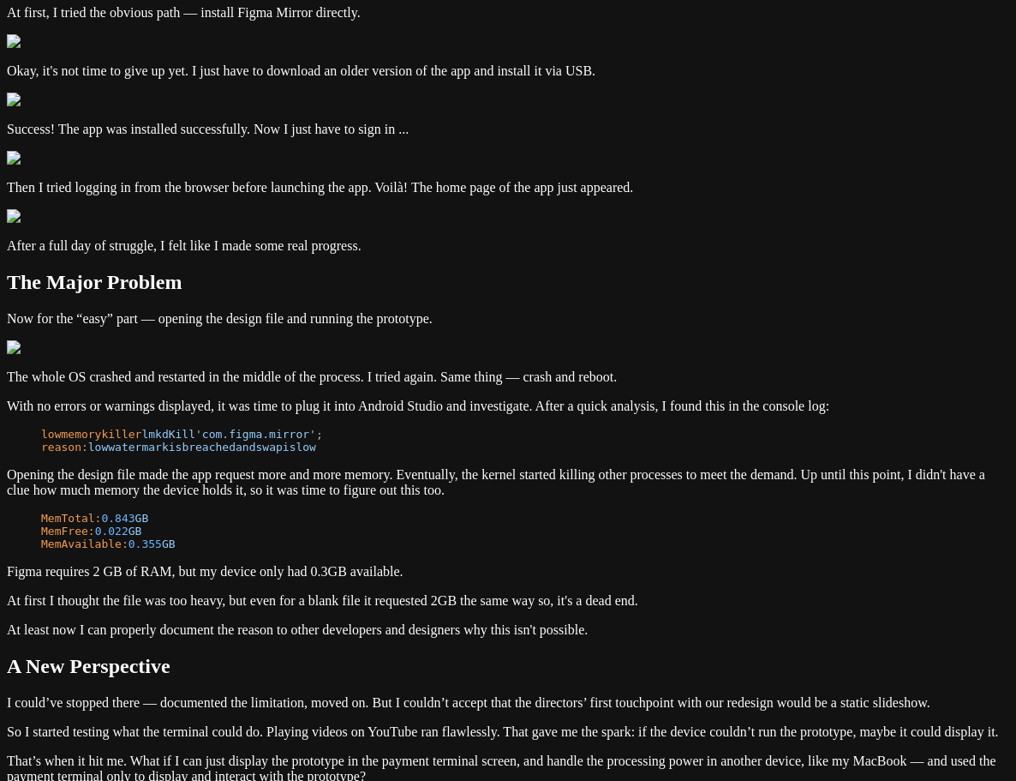
scroll to position [686, 0]
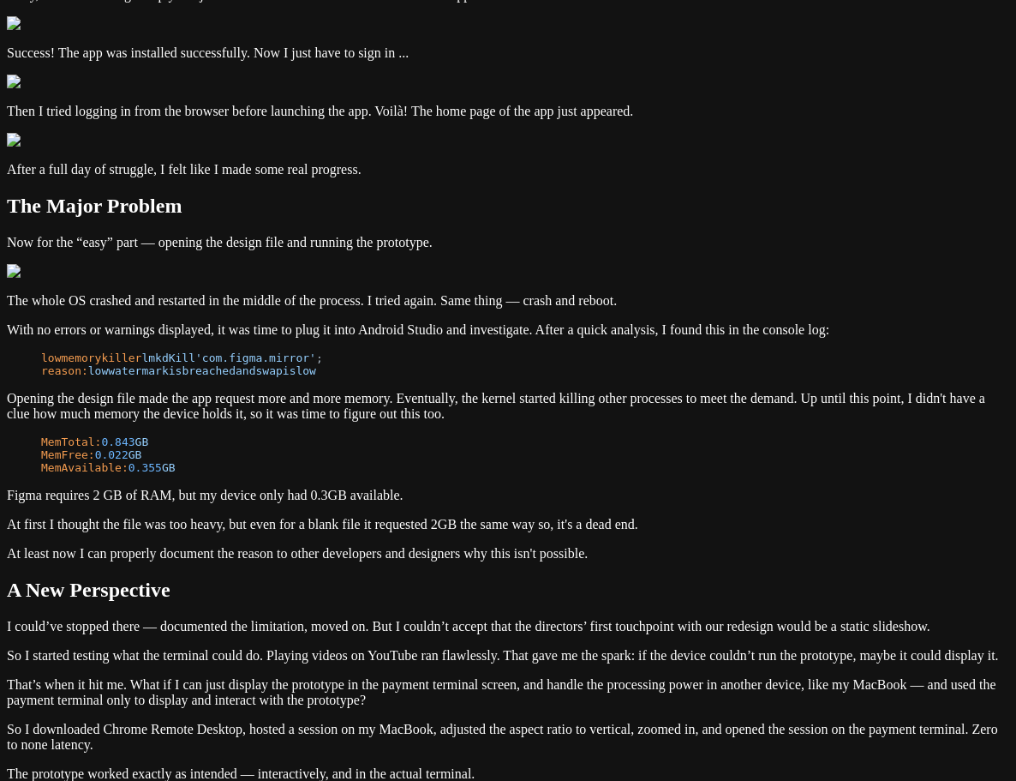
click at [196, 225] on div "Notes Running Figma on Payment Terminals [DATE] This post addresses the issue o…" at bounding box center [508, 600] width 1003 height 2558
drag, startPoint x: 610, startPoint y: 366, endPoint x: 213, endPoint y: 260, distance: 410.7
click at [213, 260] on div "Notes Running Figma on Payment Terminals [DATE] This post addresses the issue o…" at bounding box center [508, 600] width 1003 height 2558
click at [165, 313] on div "Notes Running Figma on Payment Terminals [DATE] This post addresses the issue o…" at bounding box center [508, 600] width 1003 height 2558
drag, startPoint x: 194, startPoint y: 268, endPoint x: 745, endPoint y: 398, distance: 566.2
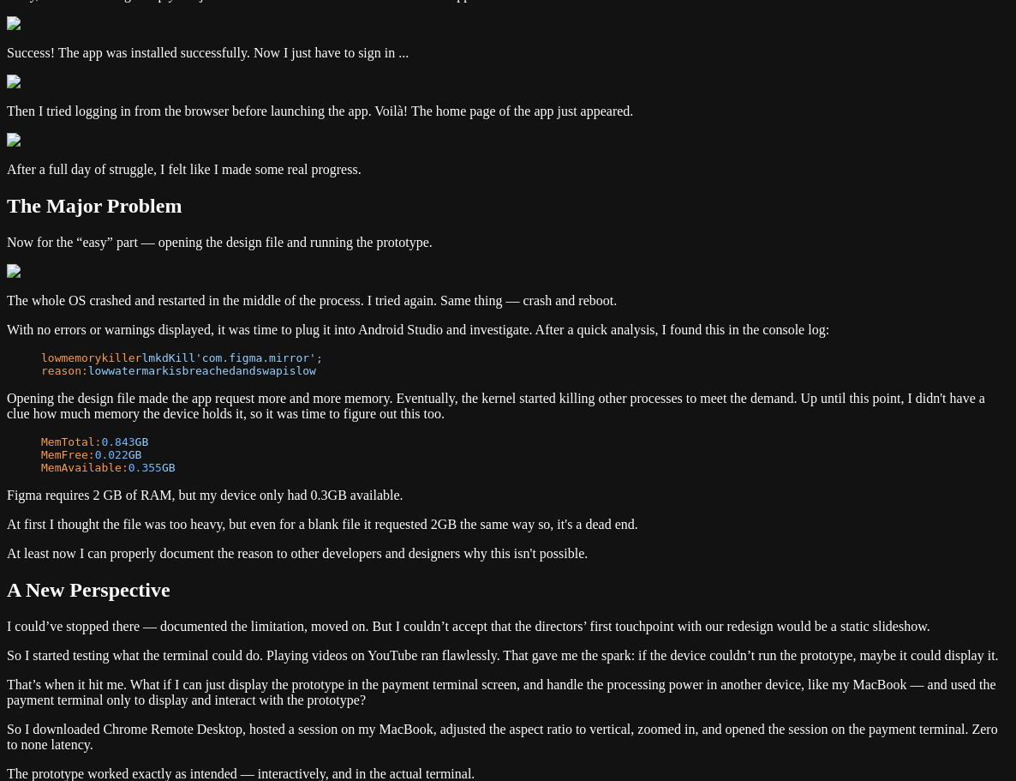
click at [745, 398] on div "Notes Running Figma on Payment Terminals [DATE] This post addresses the issue o…" at bounding box center [508, 600] width 1003 height 2558
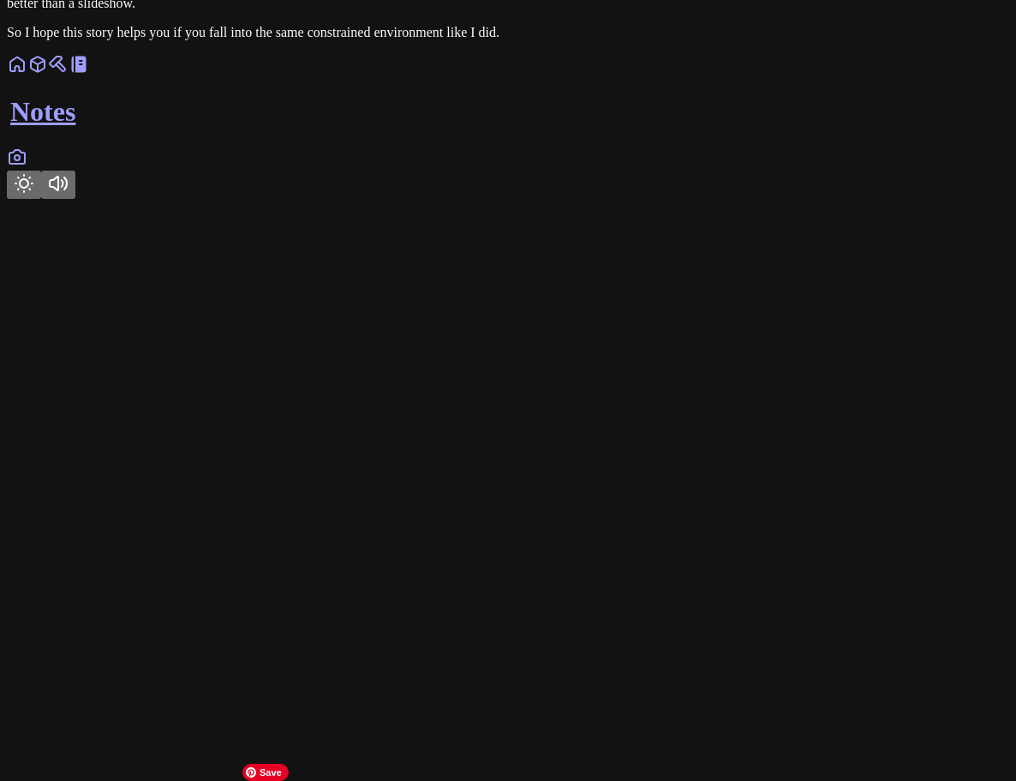
scroll to position [3342, 0]
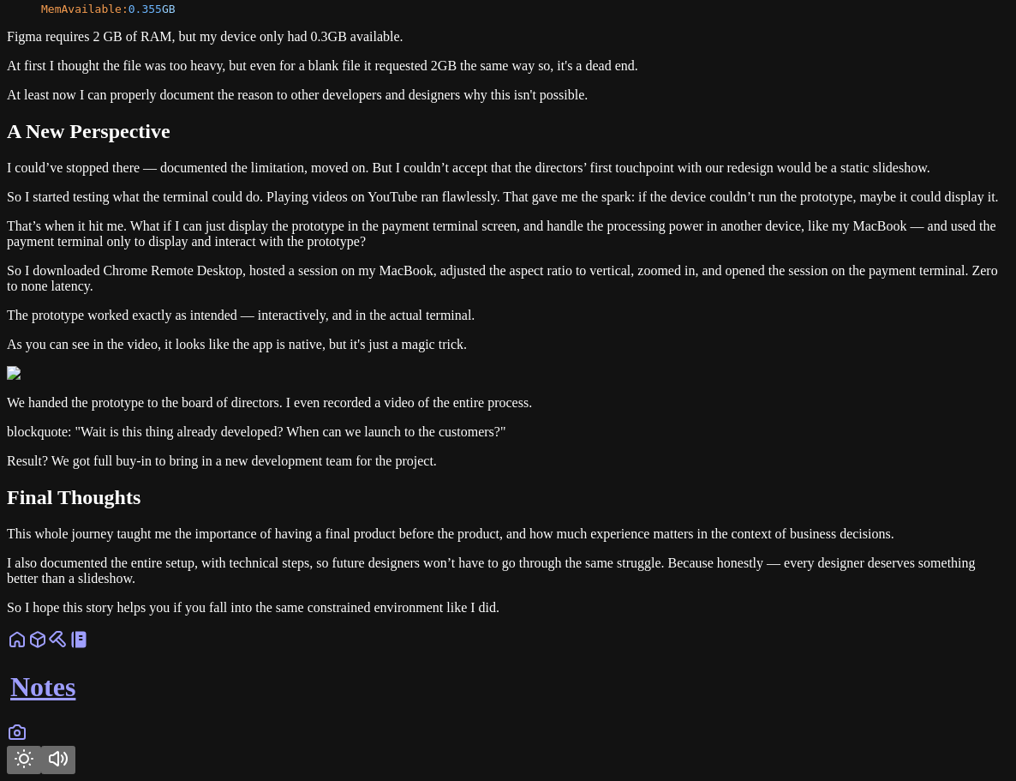
drag, startPoint x: 421, startPoint y: 400, endPoint x: 237, endPoint y: 355, distance: 188.9
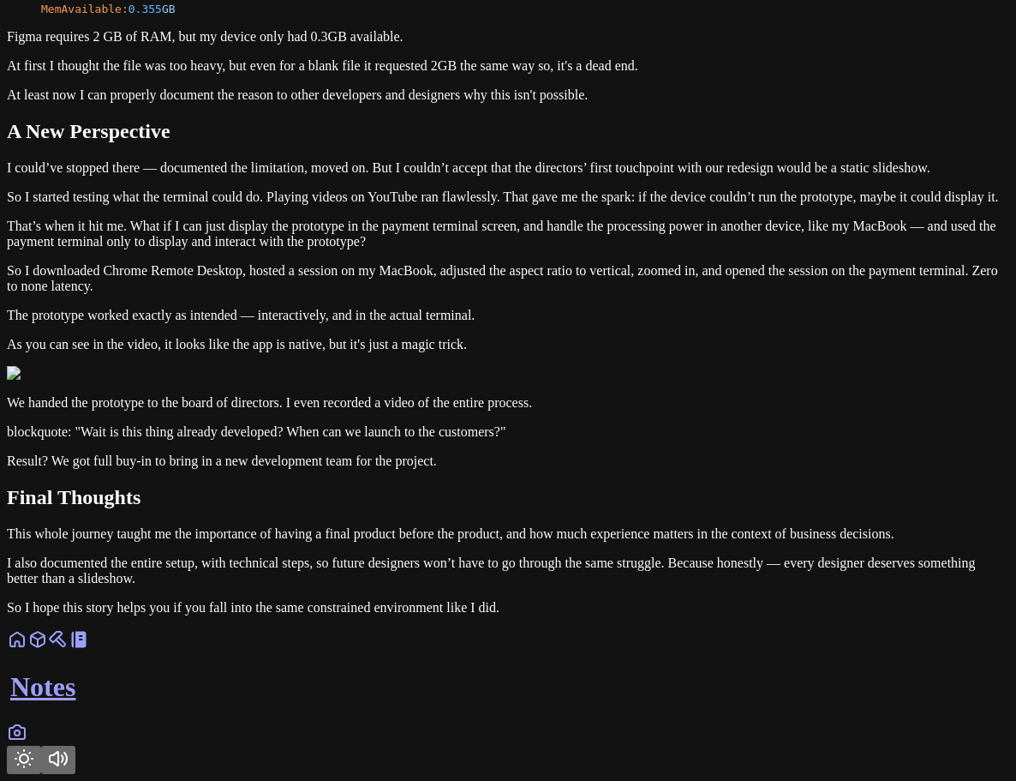
drag, startPoint x: 608, startPoint y: 398, endPoint x: 141, endPoint y: 267, distance: 485.3
drag, startPoint x: 398, startPoint y: 384, endPoint x: 226, endPoint y: 270, distance: 205.8
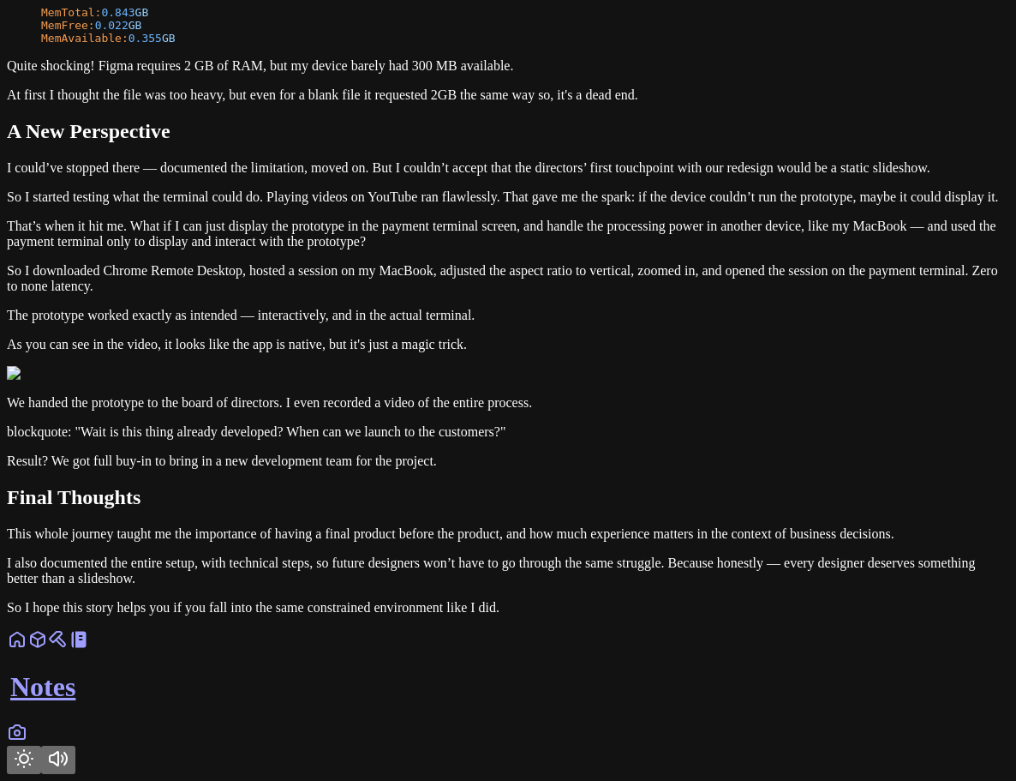
scroll to position [4199, 0]
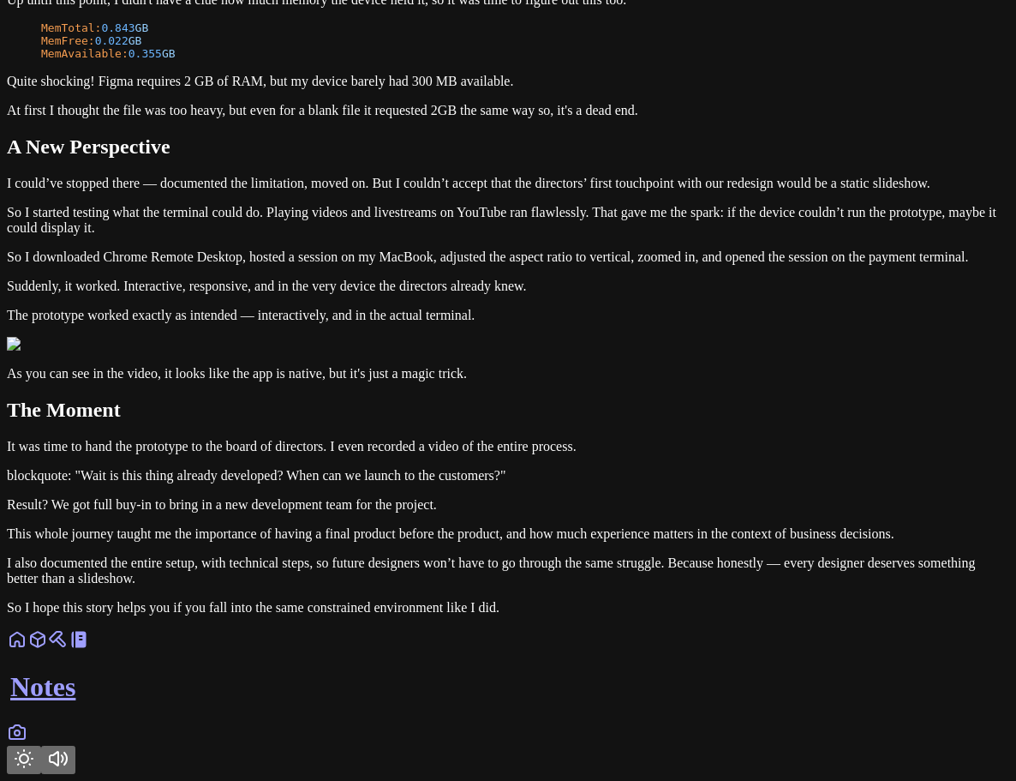
click at [422, 236] on p "So I started testing what the terminal could do. Playing videos and livestreams…" at bounding box center [508, 220] width 1003 height 31
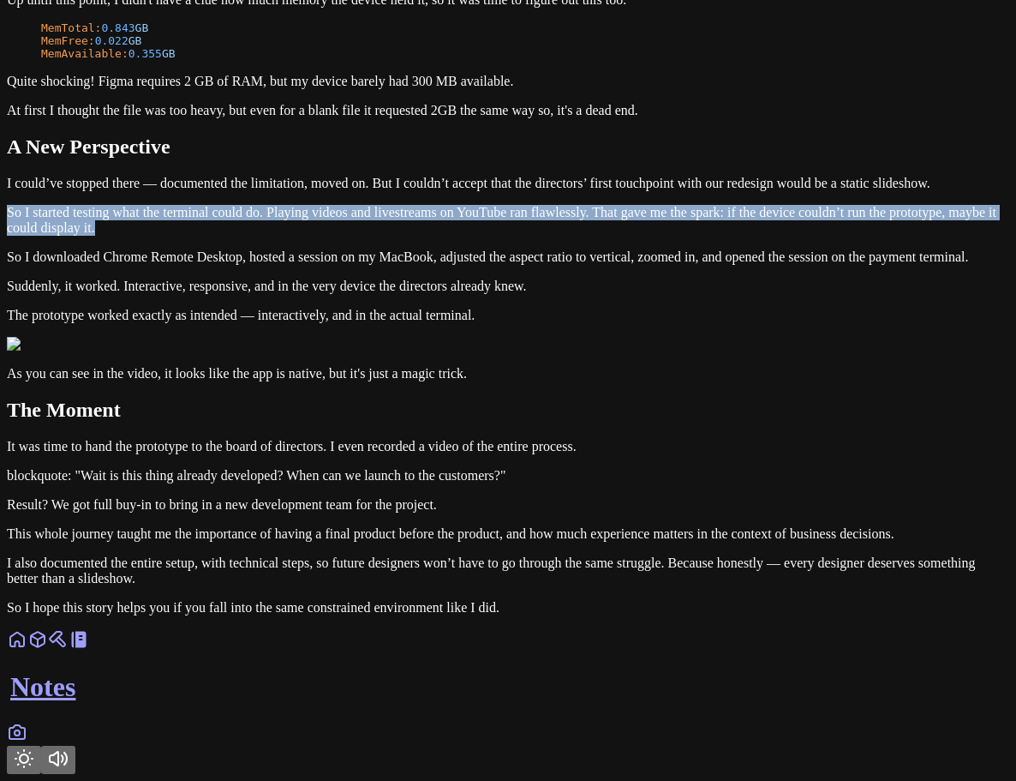
drag, startPoint x: 410, startPoint y: 336, endPoint x: 223, endPoint y: 272, distance: 197.6
click at [386, 236] on p "So I started testing what the terminal could do. Playing videos and livestreams…" at bounding box center [508, 220] width 1003 height 31
drag, startPoint x: 386, startPoint y: 340, endPoint x: 197, endPoint y: 280, distance: 197.8
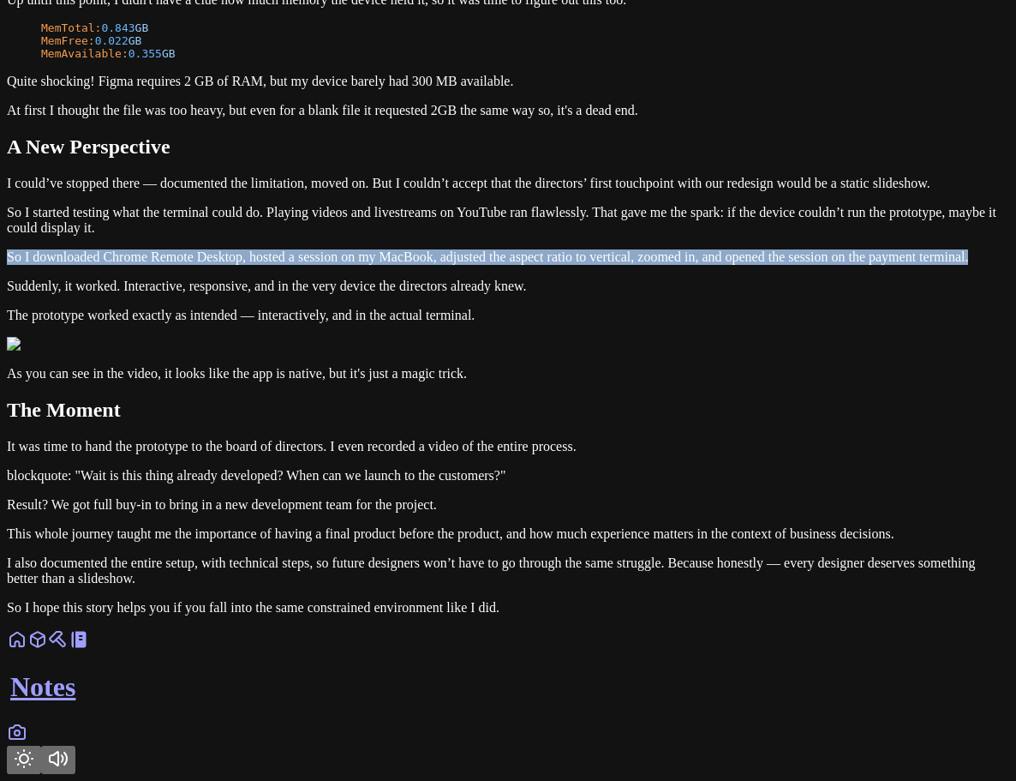
drag, startPoint x: 228, startPoint y: 378, endPoint x: 744, endPoint y: 404, distance: 516.6
click at [740, 265] on p "So I downloaded Chrome Remote Desktop, hosted a session on my MacBook, adjusted…" at bounding box center [508, 256] width 1003 height 15
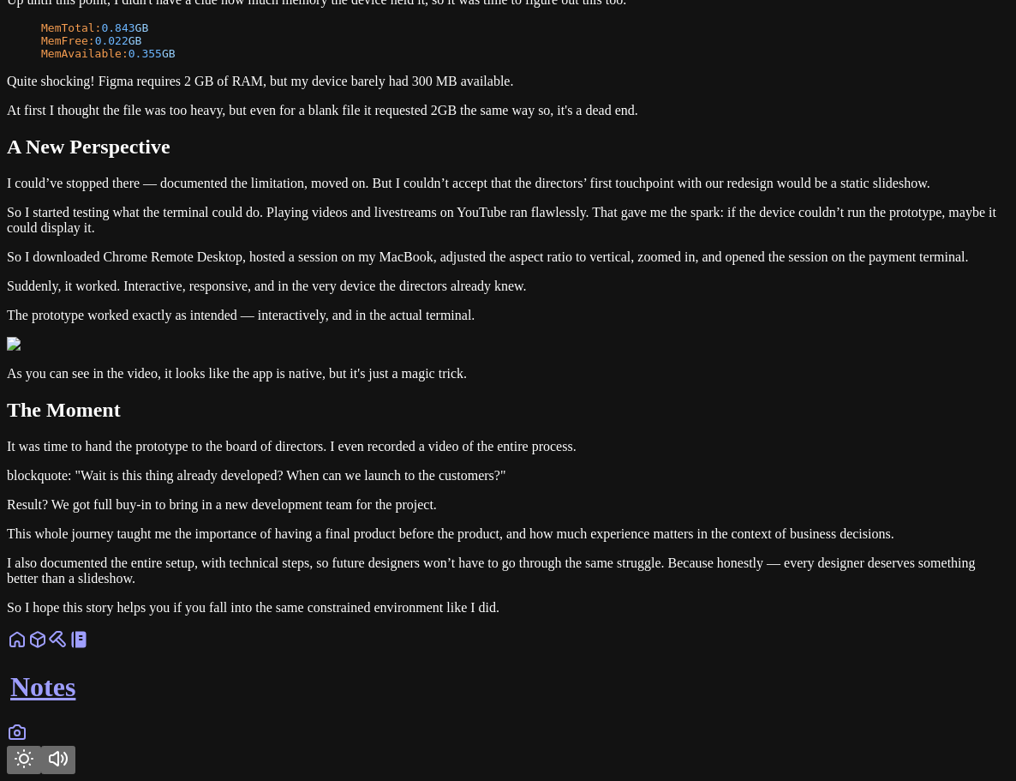
click at [776, 265] on p "So I downloaded Chrome Remote Desktop, hosted a session on my MacBook, adjusted…" at bounding box center [508, 256] width 1003 height 15
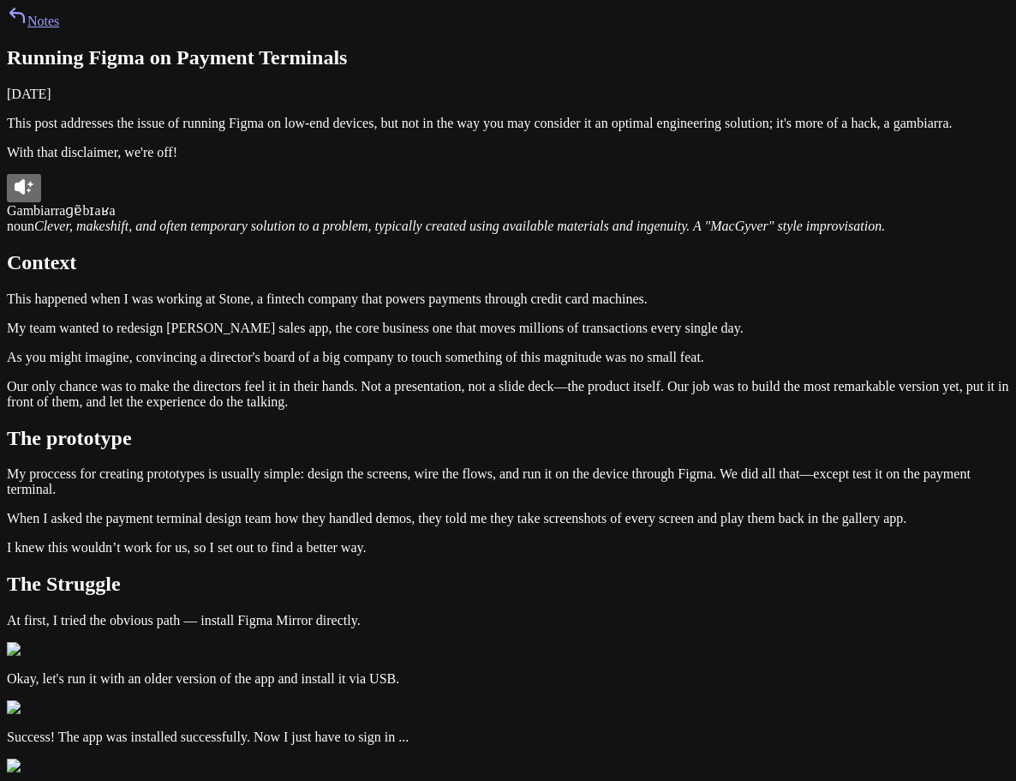
scroll to position [0, 0]
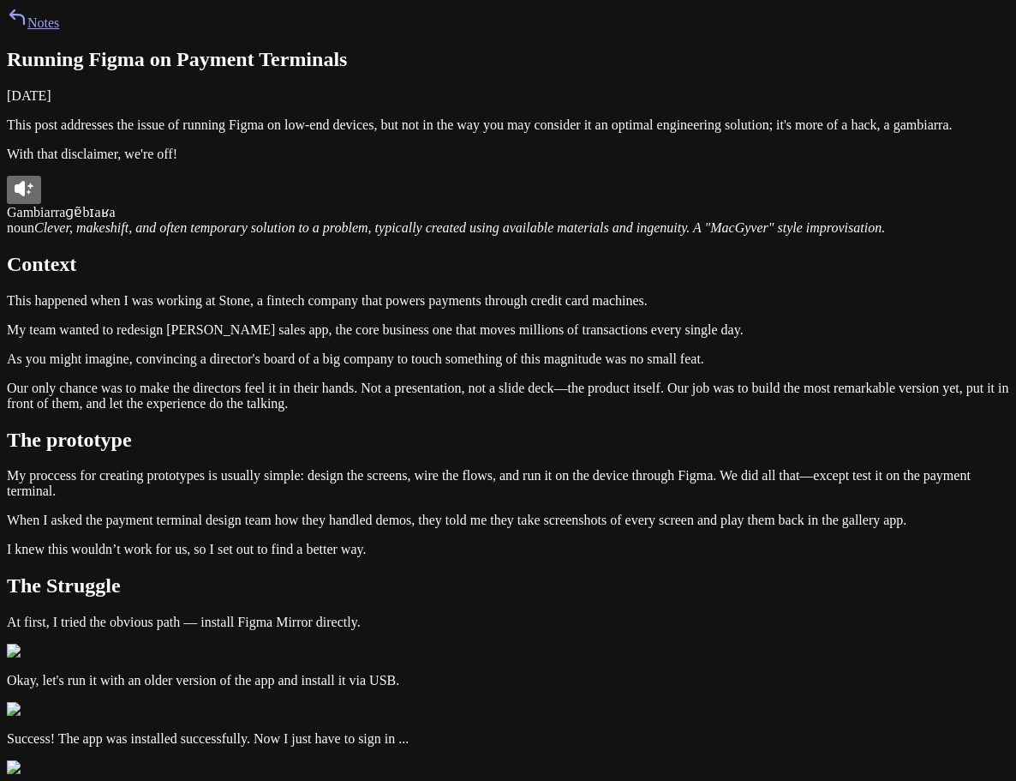
drag, startPoint x: 634, startPoint y: 467, endPoint x: 177, endPoint y: 419, distance: 460.1
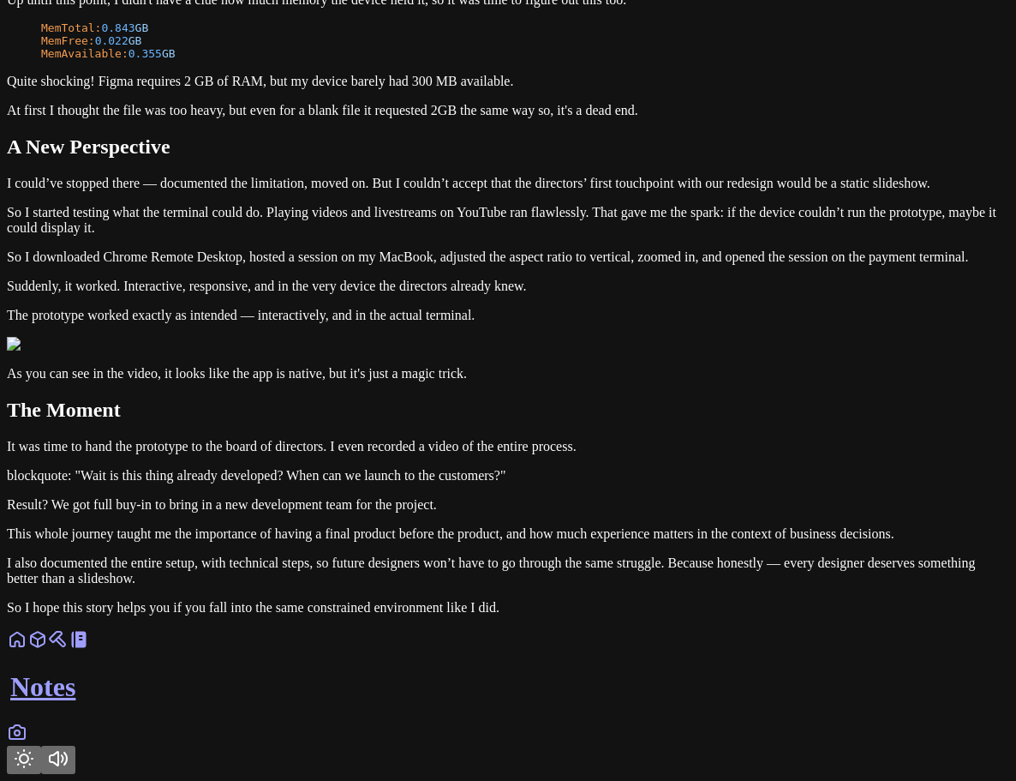
scroll to position [2485, 0]
drag, startPoint x: 330, startPoint y: 187, endPoint x: 187, endPoint y: 127, distance: 155.2
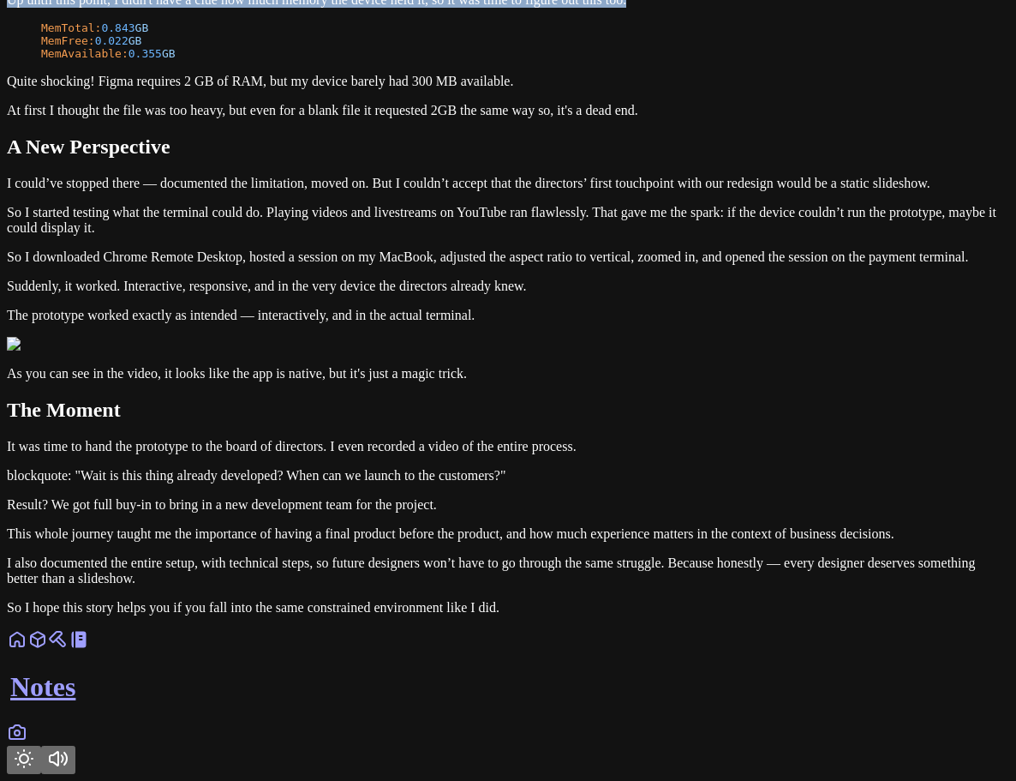
drag, startPoint x: 397, startPoint y: 385, endPoint x: 181, endPoint y: 361, distance: 217.3
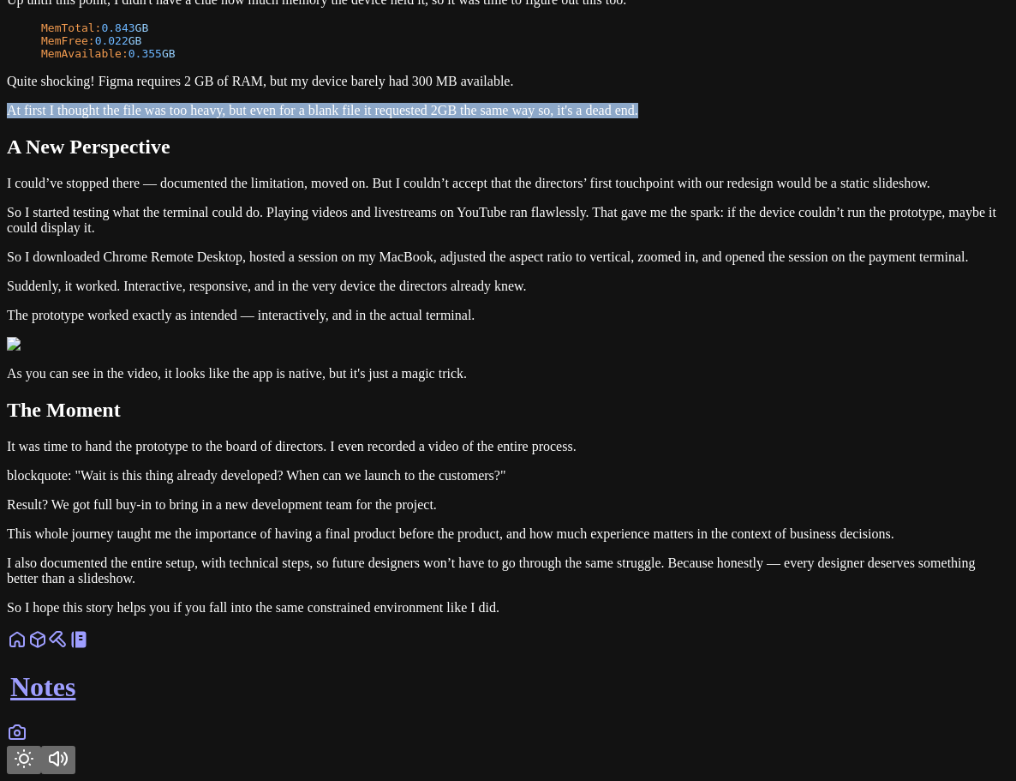
drag, startPoint x: 405, startPoint y: 449, endPoint x: 218, endPoint y: 429, distance: 188.7
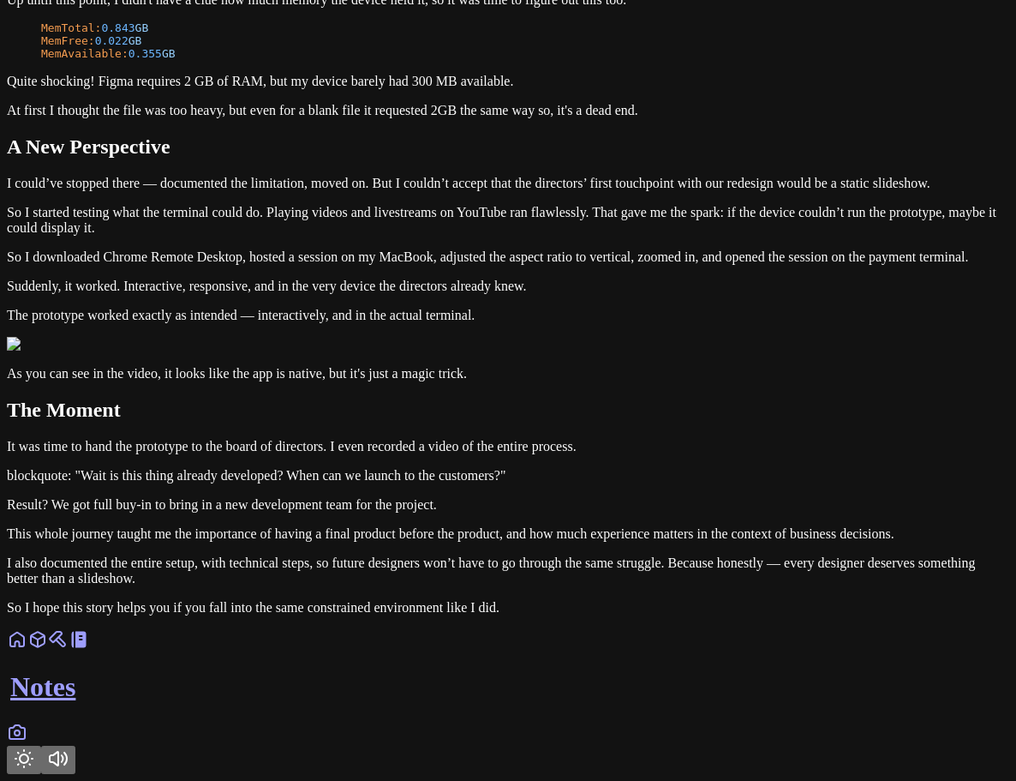
scroll to position [4199, 0]
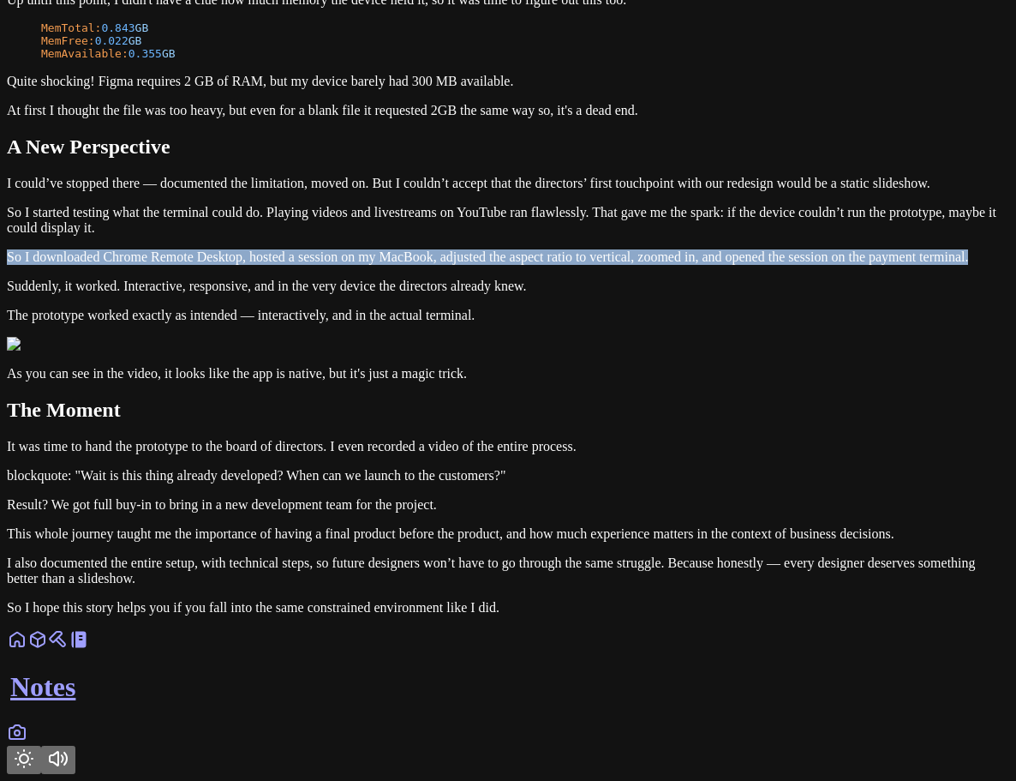
drag, startPoint x: 739, startPoint y: 405, endPoint x: 231, endPoint y: 374, distance: 508.2
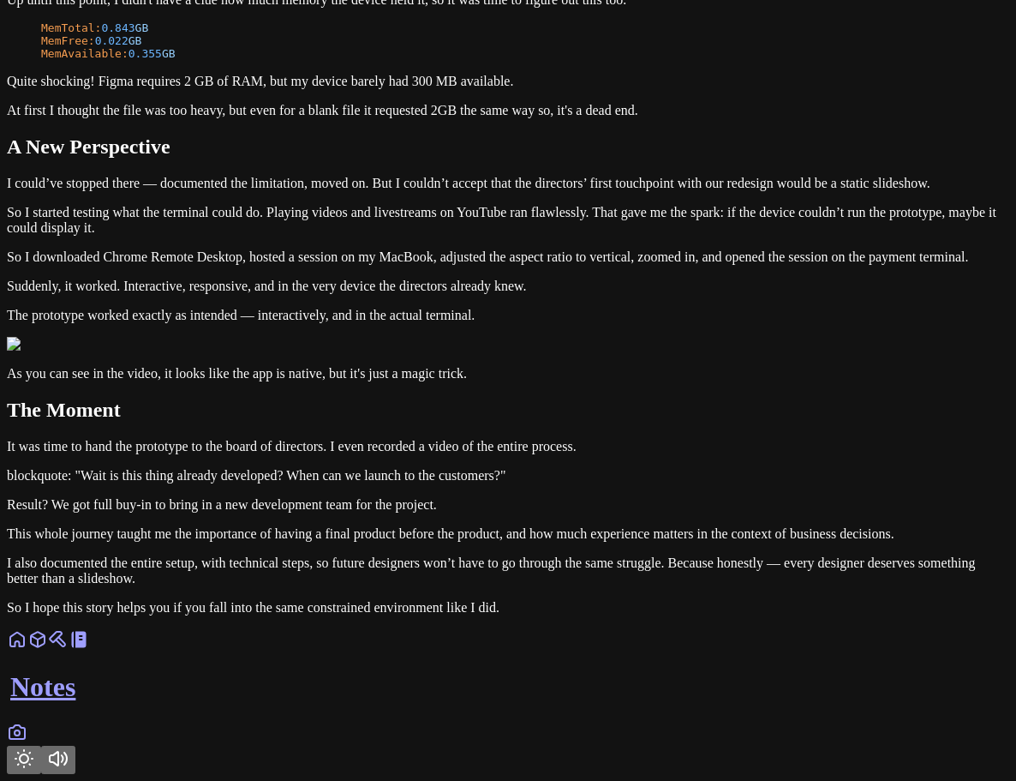
click at [329, 236] on p "So I started testing what the terminal could do. Playing videos and livestreams…" at bounding box center [508, 220] width 1003 height 31
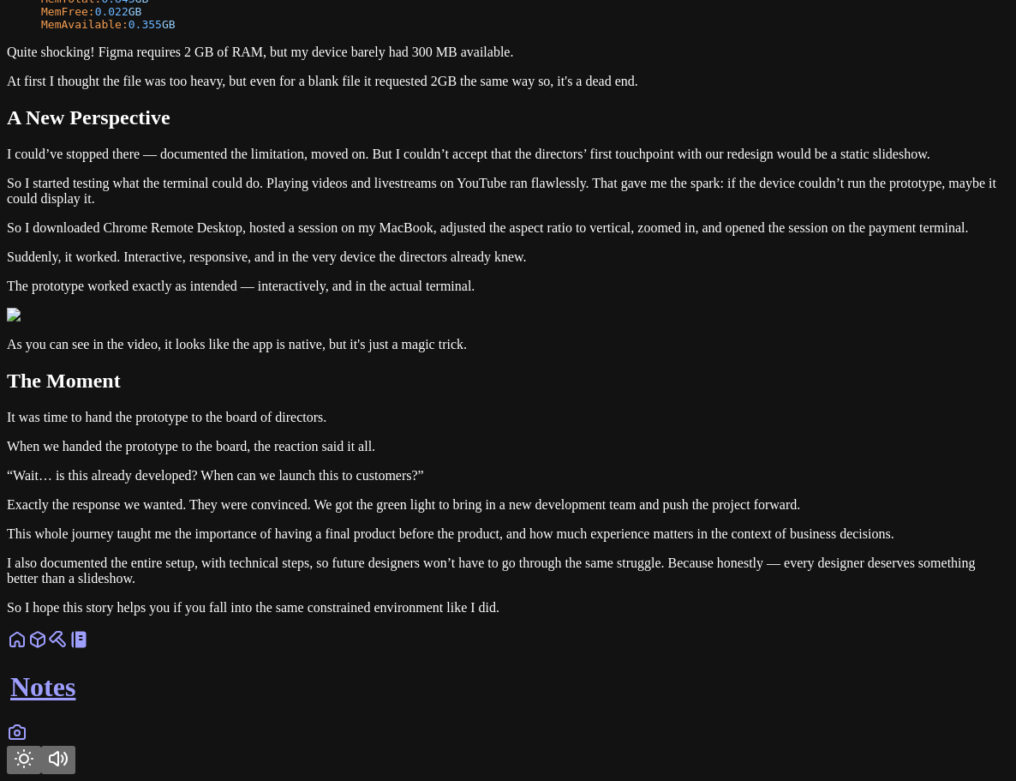
scroll to position [4929, 0]
click at [551, 410] on p "It was time to hand the prototype to the board of directors." at bounding box center [508, 417] width 1003 height 15
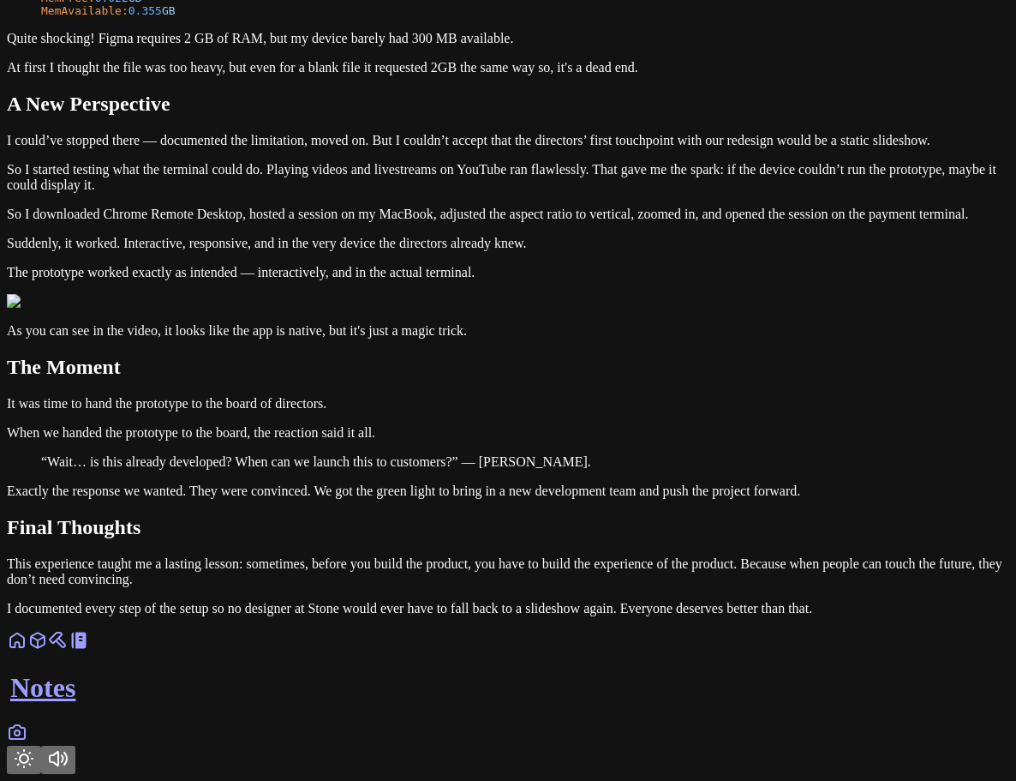
scroll to position [4996, 0]
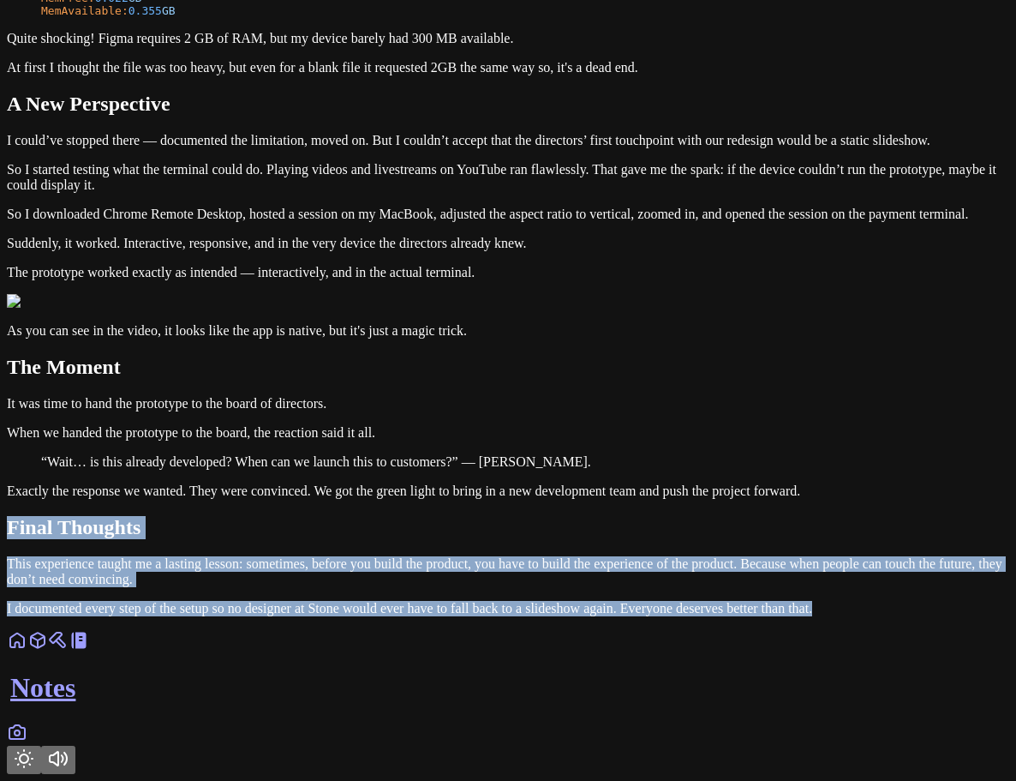
drag, startPoint x: 586, startPoint y: 673, endPoint x: 222, endPoint y: 481, distance: 411.7
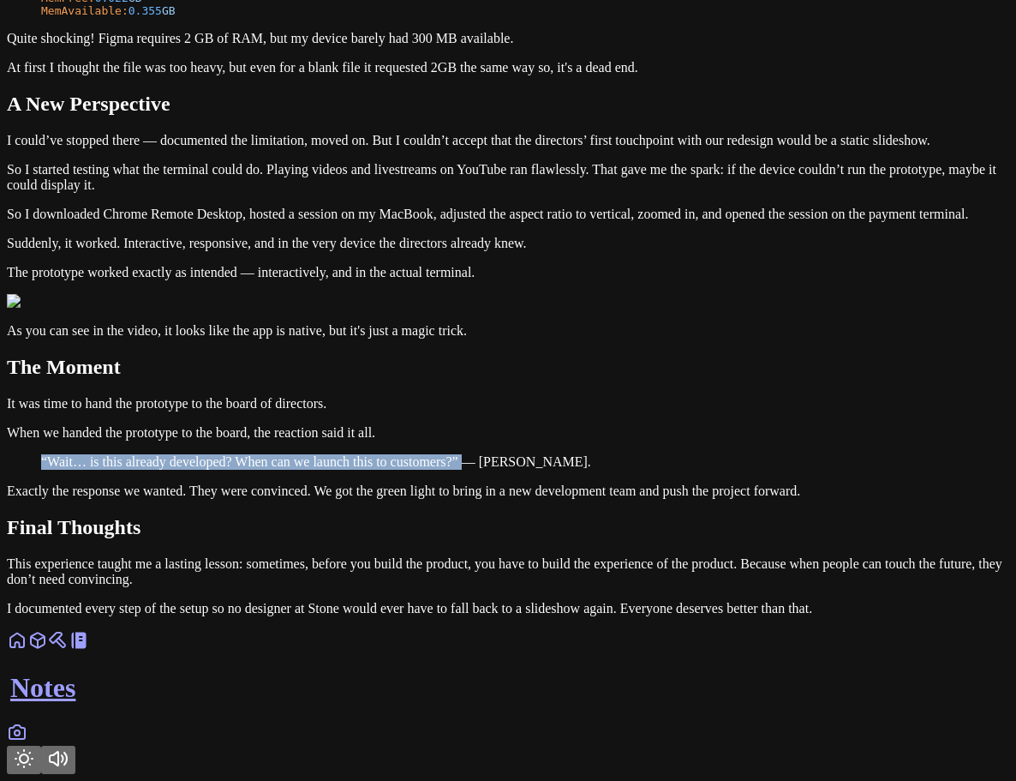
drag, startPoint x: 251, startPoint y: 368, endPoint x: 662, endPoint y: 358, distance: 411.5
click at [662, 454] on p "“Wait… is this already developed? When can we launch this to customers?” ― [PER…" at bounding box center [508, 461] width 934 height 15
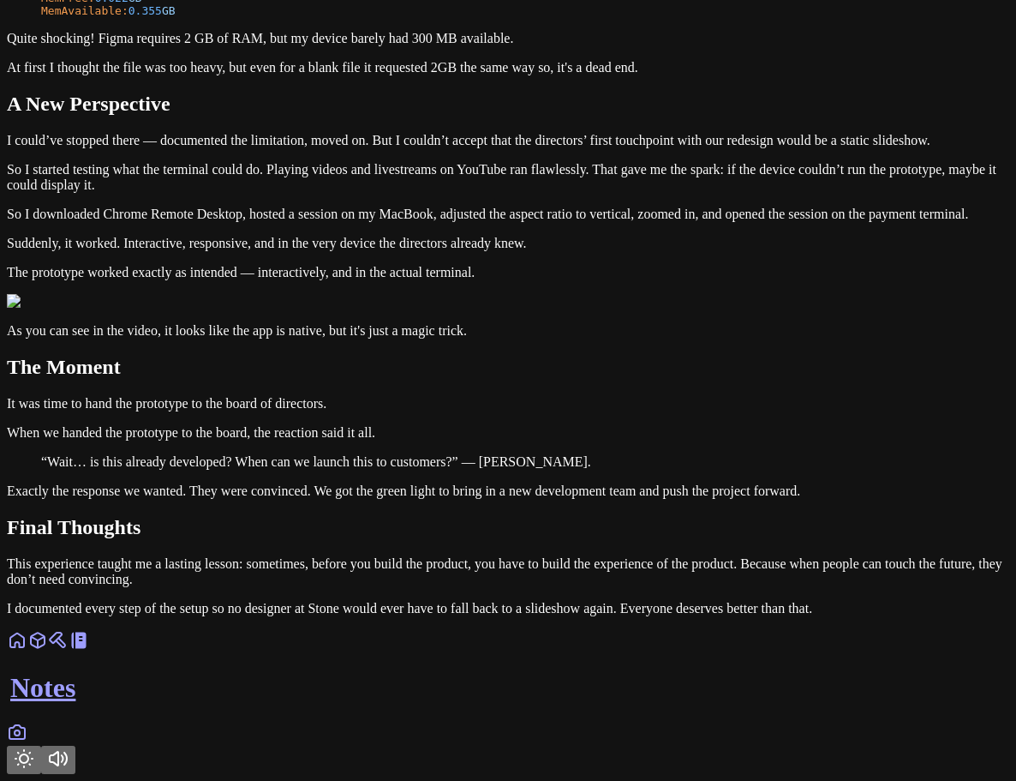
click at [750, 454] on p "“Wait… is this already developed? When can we launch this to customers?” ― [PER…" at bounding box center [508, 461] width 934 height 15
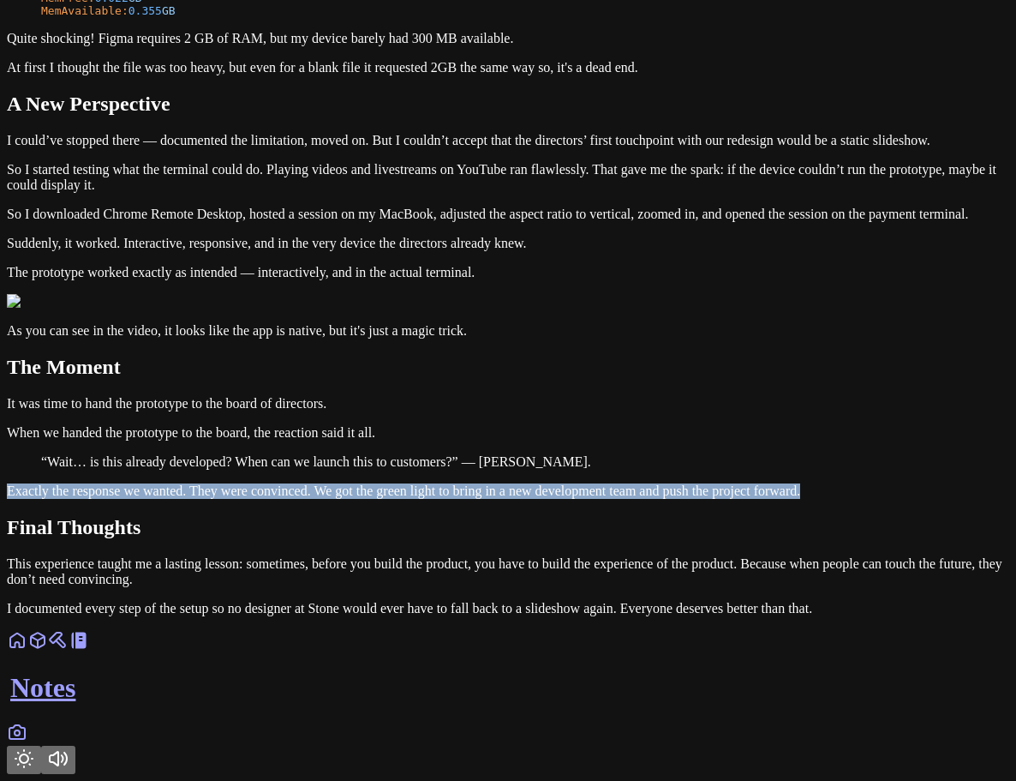
drag, startPoint x: 617, startPoint y: 441, endPoint x: 191, endPoint y: 385, distance: 429.6
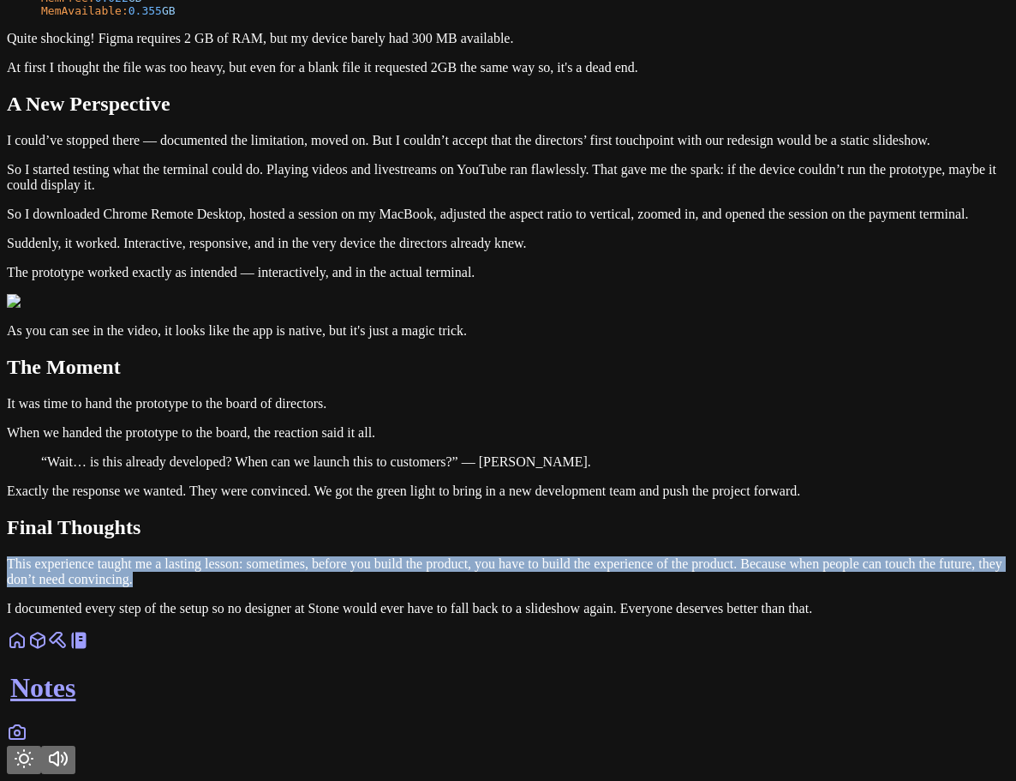
drag, startPoint x: 404, startPoint y: 604, endPoint x: 163, endPoint y: 546, distance: 248.6
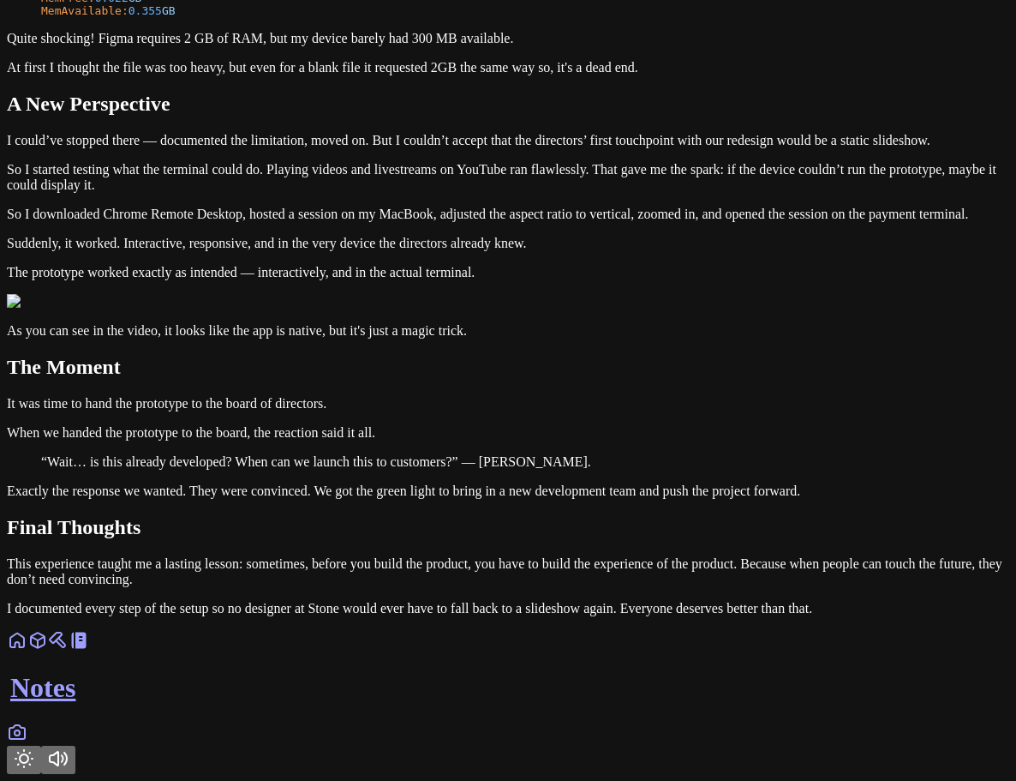
click at [596, 616] on p "I documented every step of the setup so no designer at Stone would ever have to…" at bounding box center [508, 608] width 1003 height 15
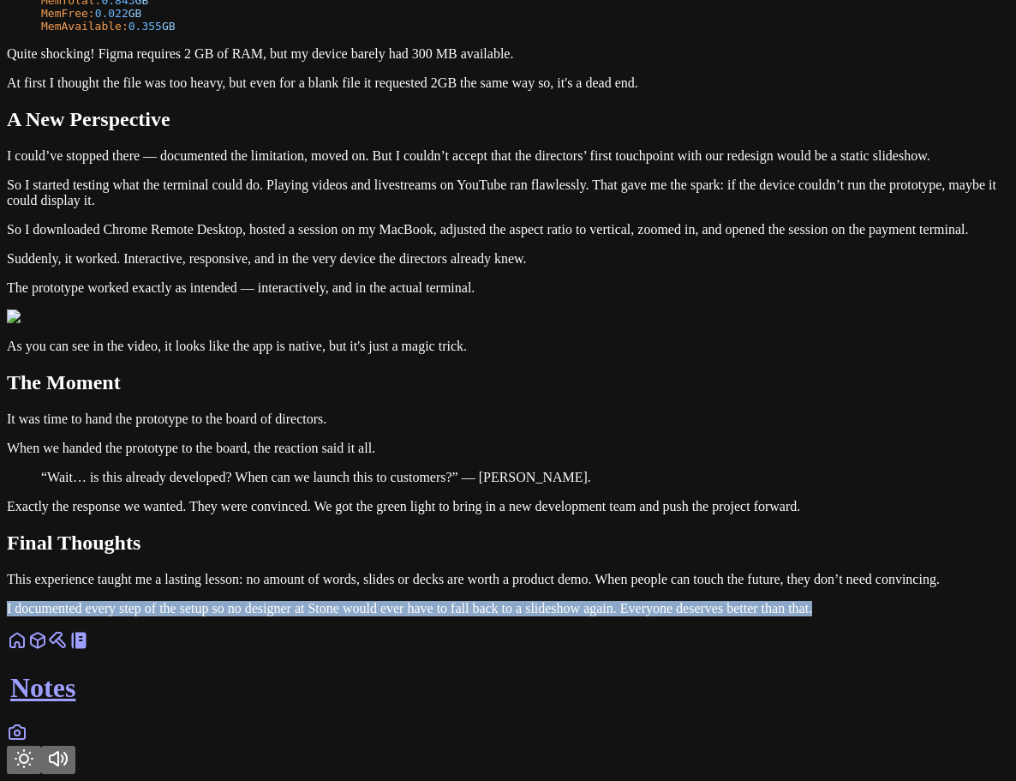
drag, startPoint x: 597, startPoint y: 670, endPoint x: 232, endPoint y: 631, distance: 367.2
click at [425, 616] on p "I documented every step of the setup so no designer at Stone would ever have to…" at bounding box center [508, 608] width 1003 height 15
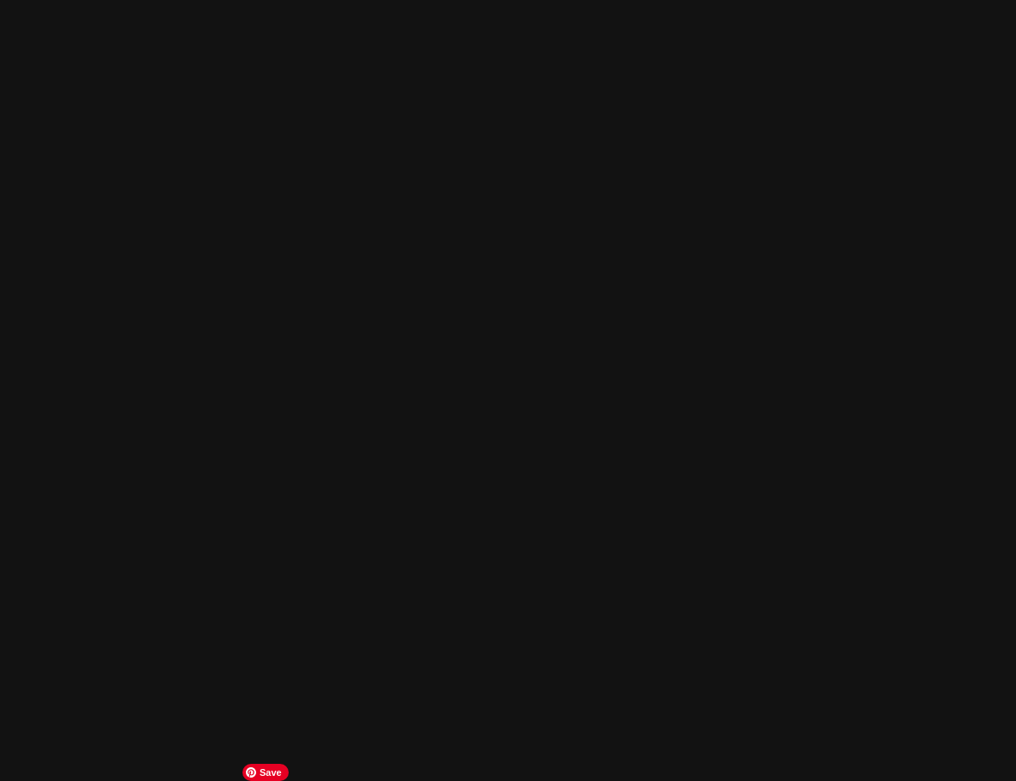
scroll to position [4629, 0]
